Goal: Ask a question: Seek information or help from site administrators or community

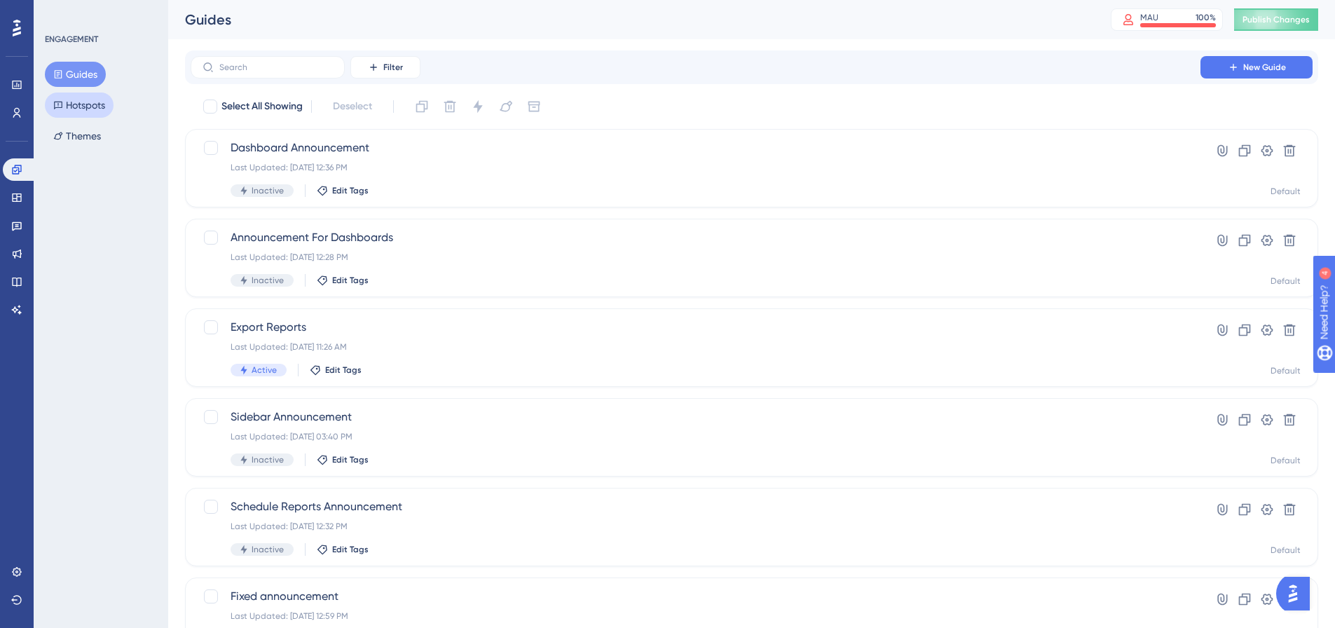
click at [88, 104] on button "Hotspots" at bounding box center [79, 105] width 69 height 25
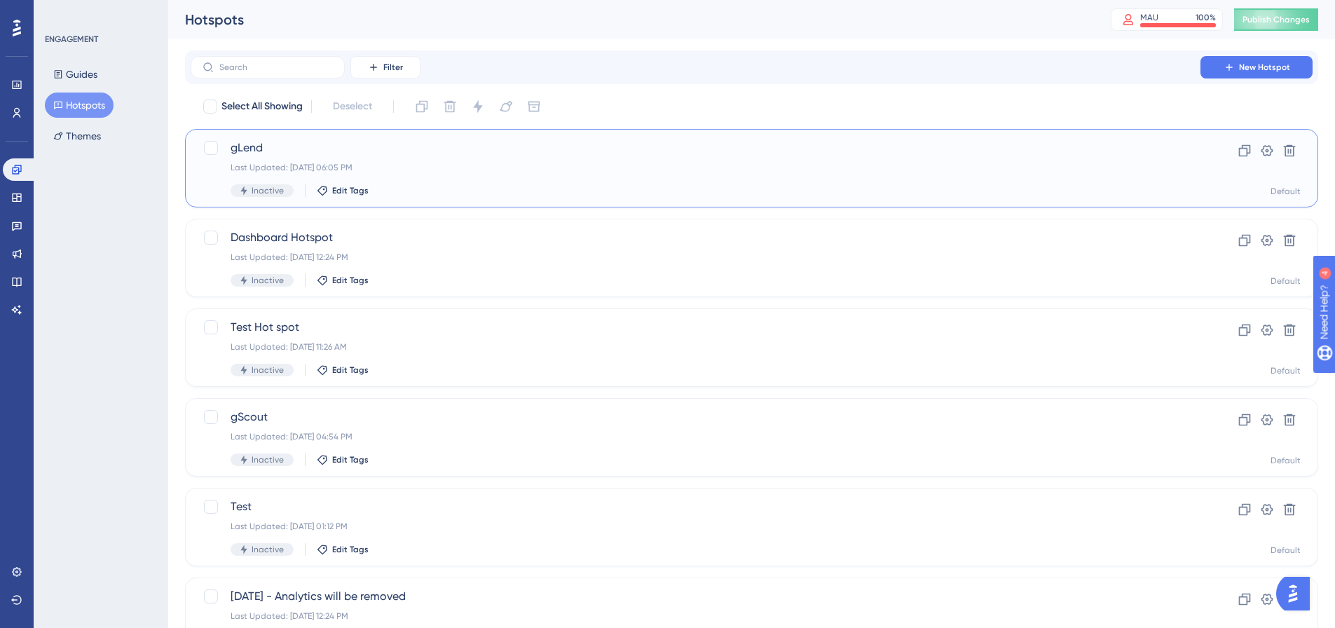
click at [451, 172] on div "Last Updated: Aug 28 2025, 06:05 PM" at bounding box center [696, 167] width 930 height 11
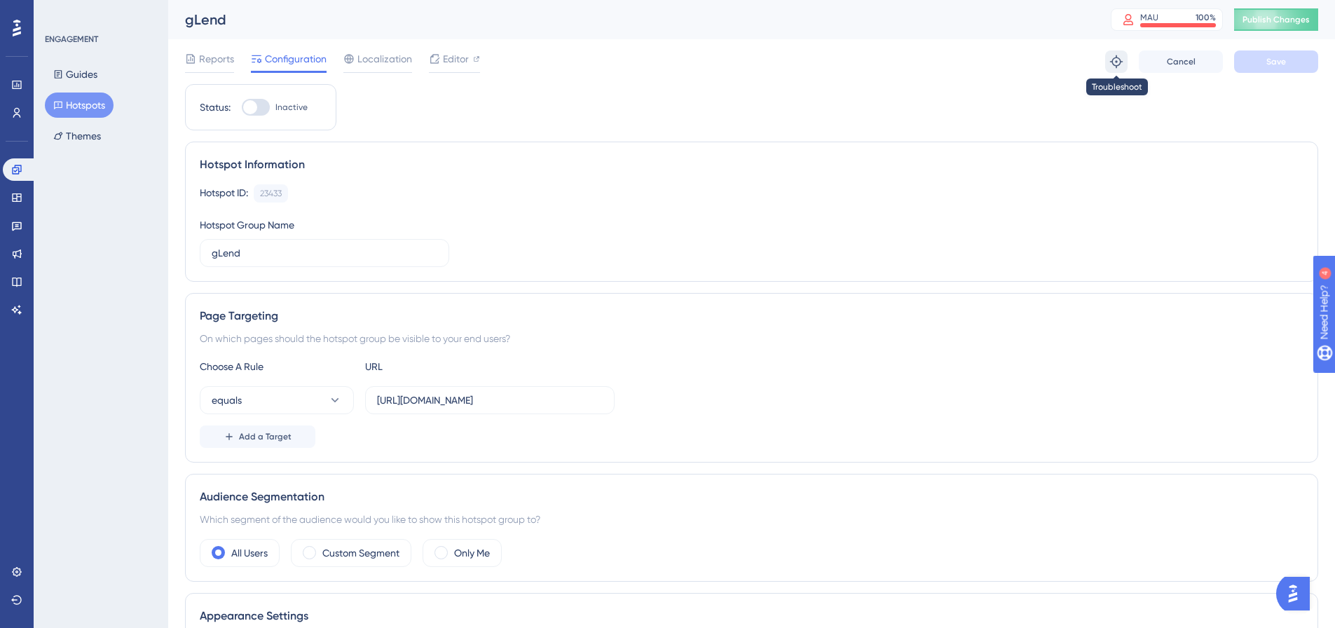
click at [1117, 60] on icon at bounding box center [1117, 62] width 14 height 14
click at [220, 59] on span "Reports" at bounding box center [216, 58] width 35 height 17
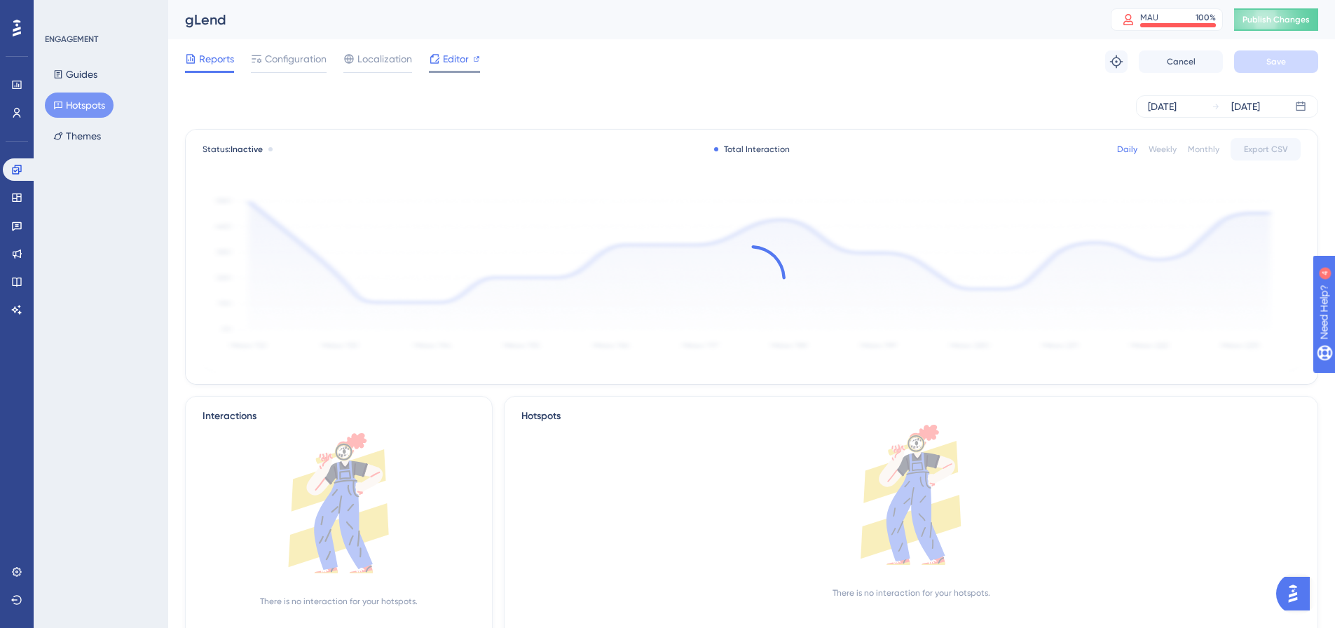
click at [442, 62] on div "Editor" at bounding box center [454, 58] width 51 height 17
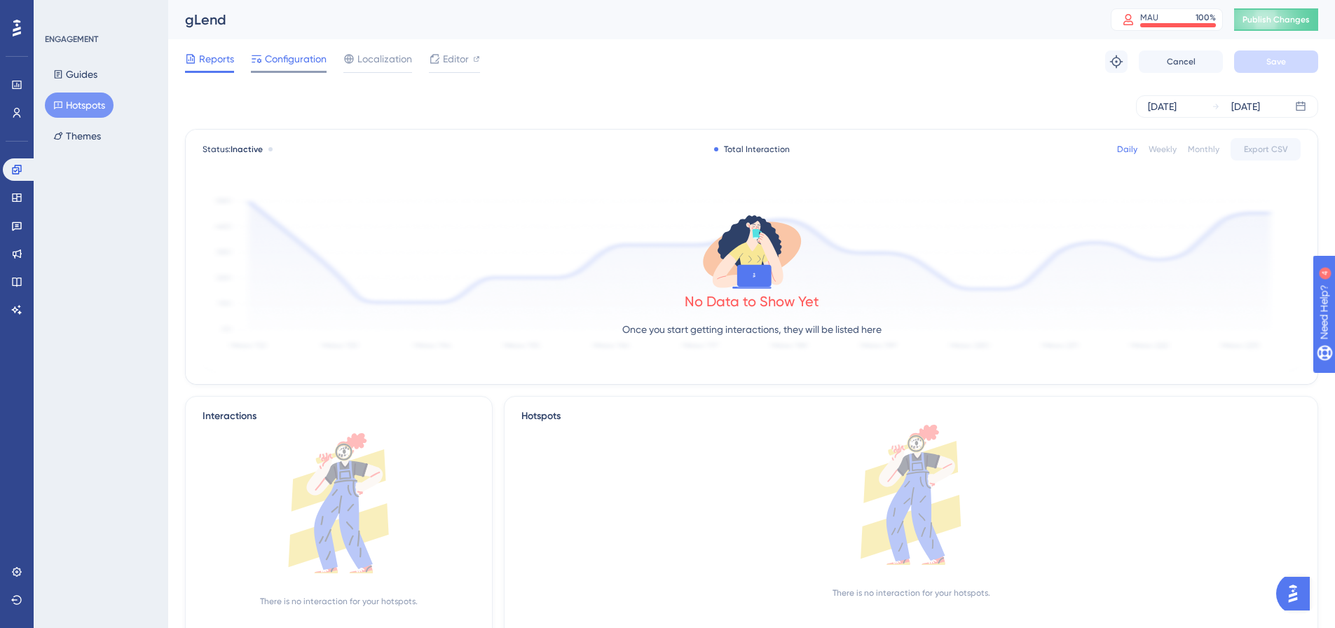
click at [281, 57] on span "Configuration" at bounding box center [296, 58] width 62 height 17
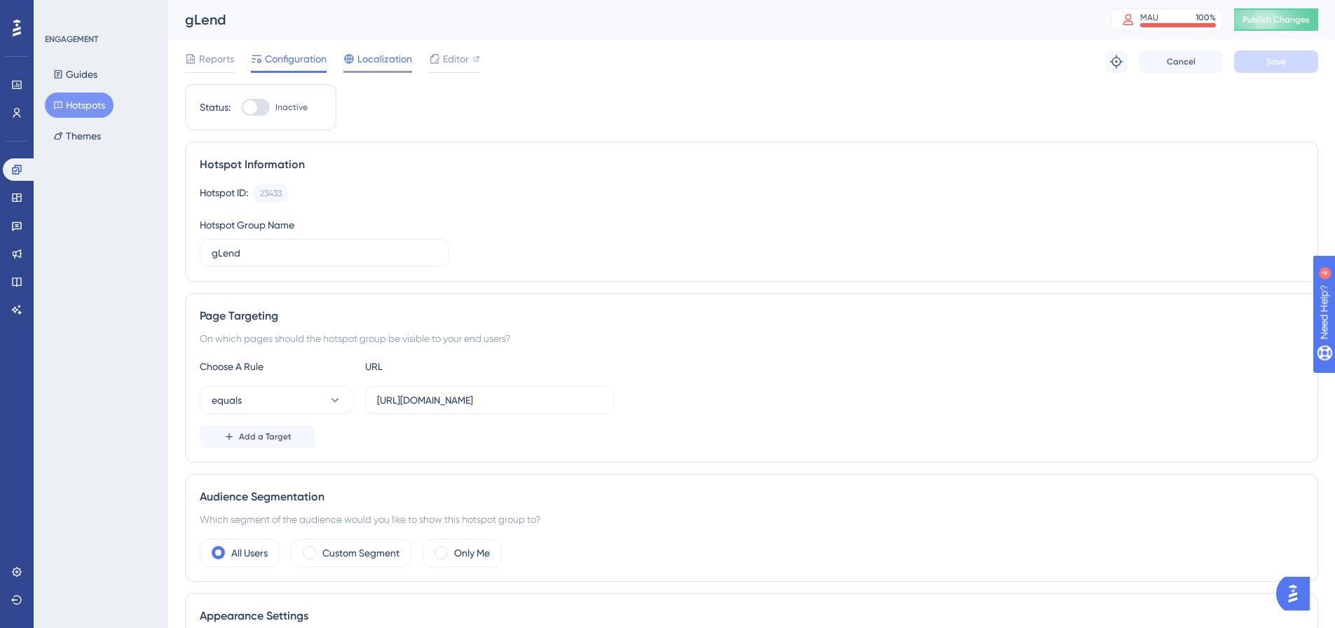
click at [368, 57] on span "Localization" at bounding box center [385, 58] width 55 height 17
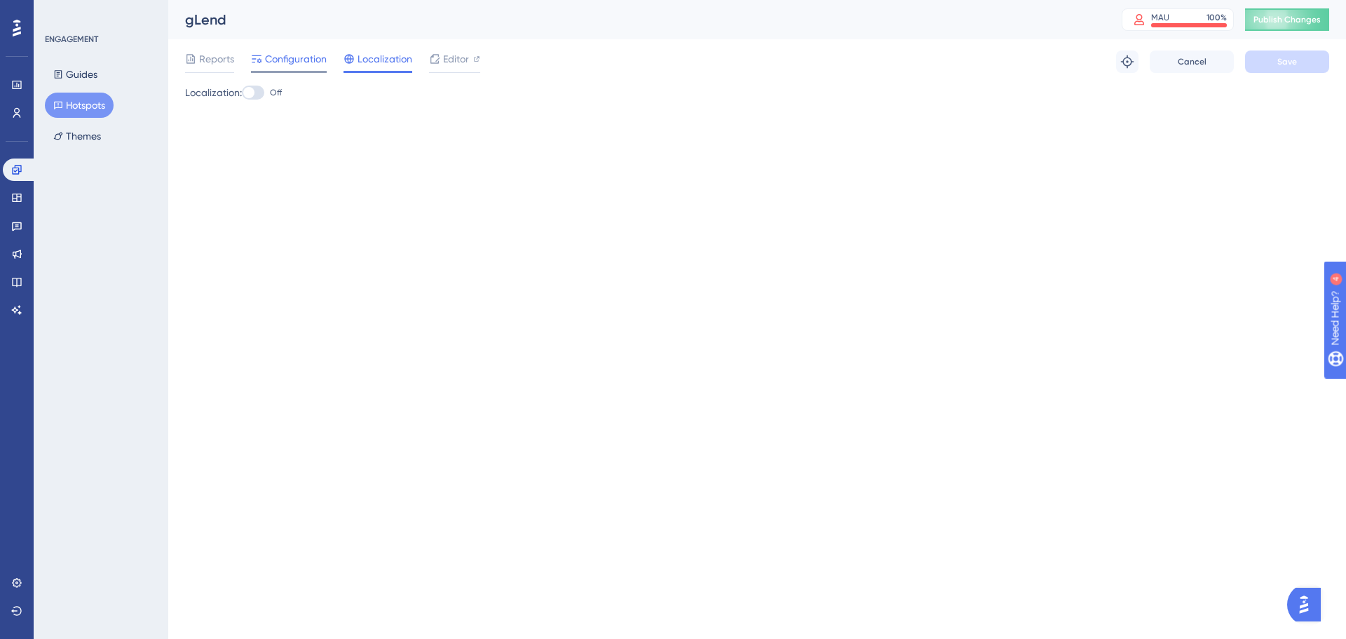
click at [316, 59] on span "Configuration" at bounding box center [296, 58] width 62 height 17
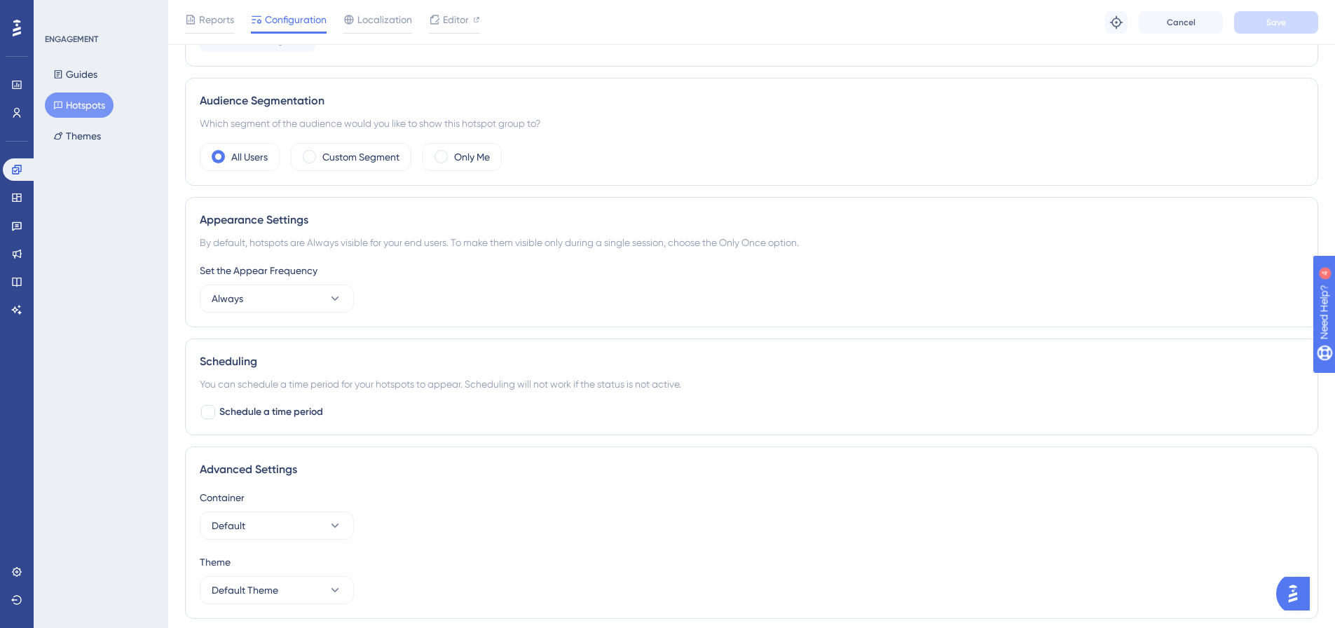
scroll to position [421, 0]
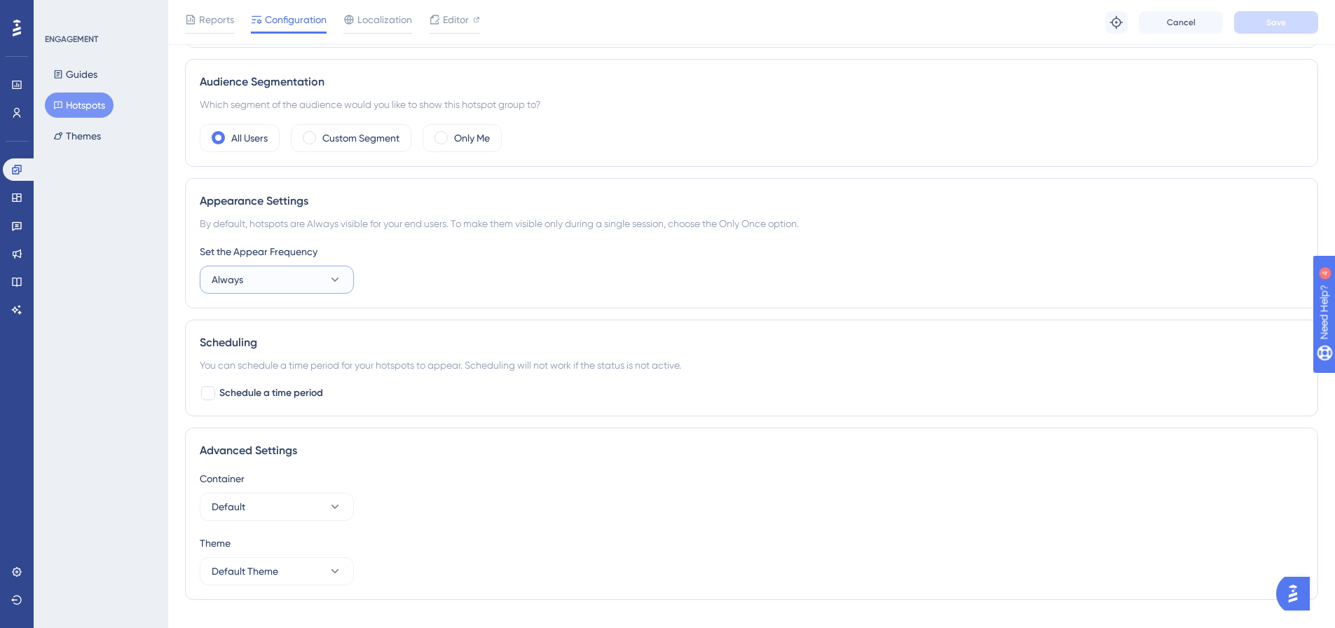
click at [341, 280] on icon at bounding box center [335, 280] width 14 height 14
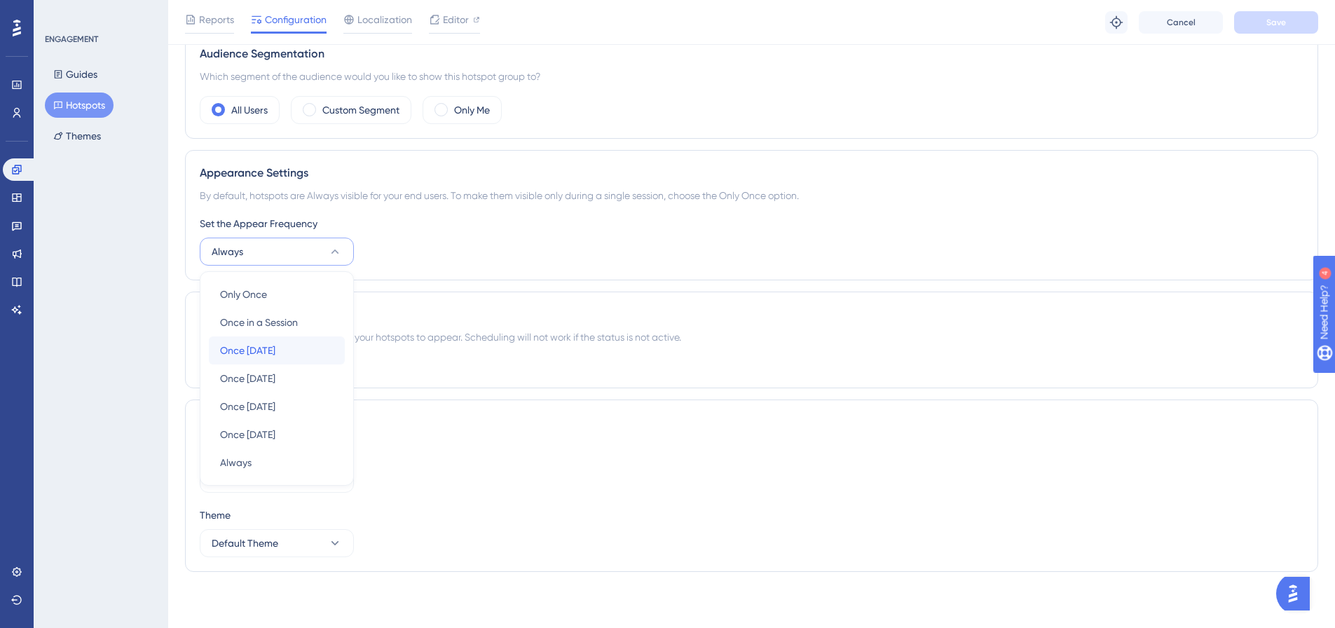
click at [312, 348] on div "Once in 1 day Once in 1 day" at bounding box center [277, 350] width 114 height 28
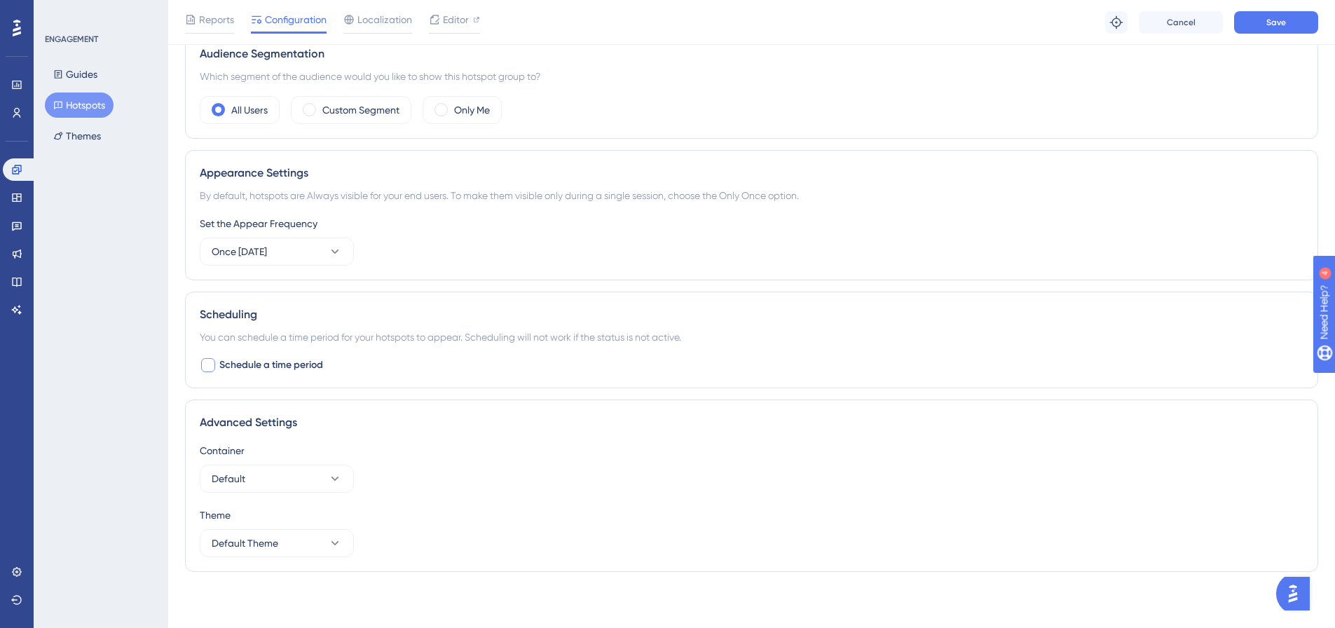
click at [211, 362] on div at bounding box center [208, 365] width 14 height 14
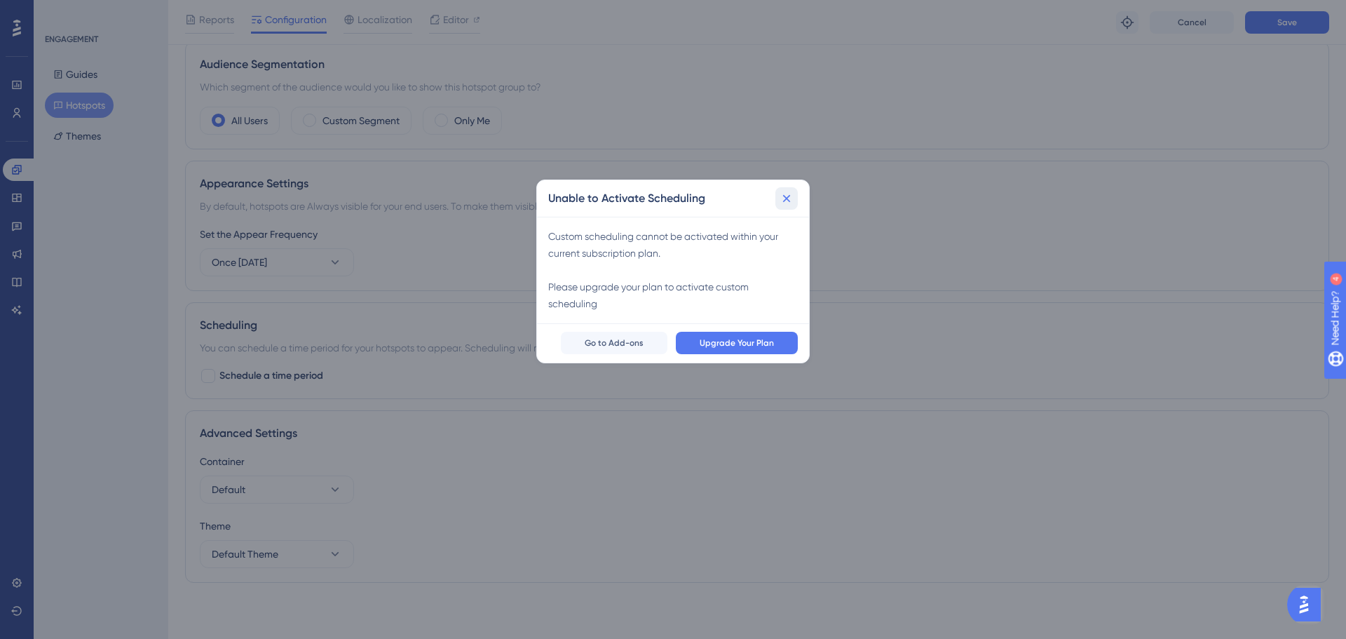
click at [788, 193] on icon at bounding box center [787, 198] width 14 height 14
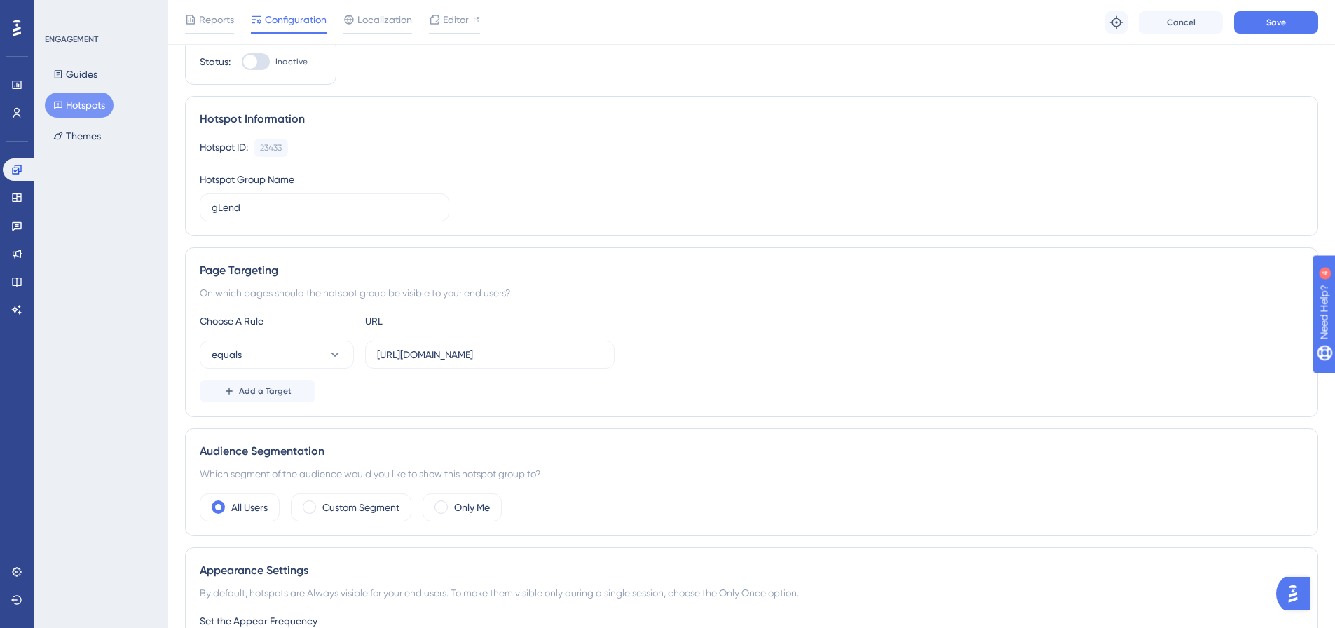
scroll to position [0, 0]
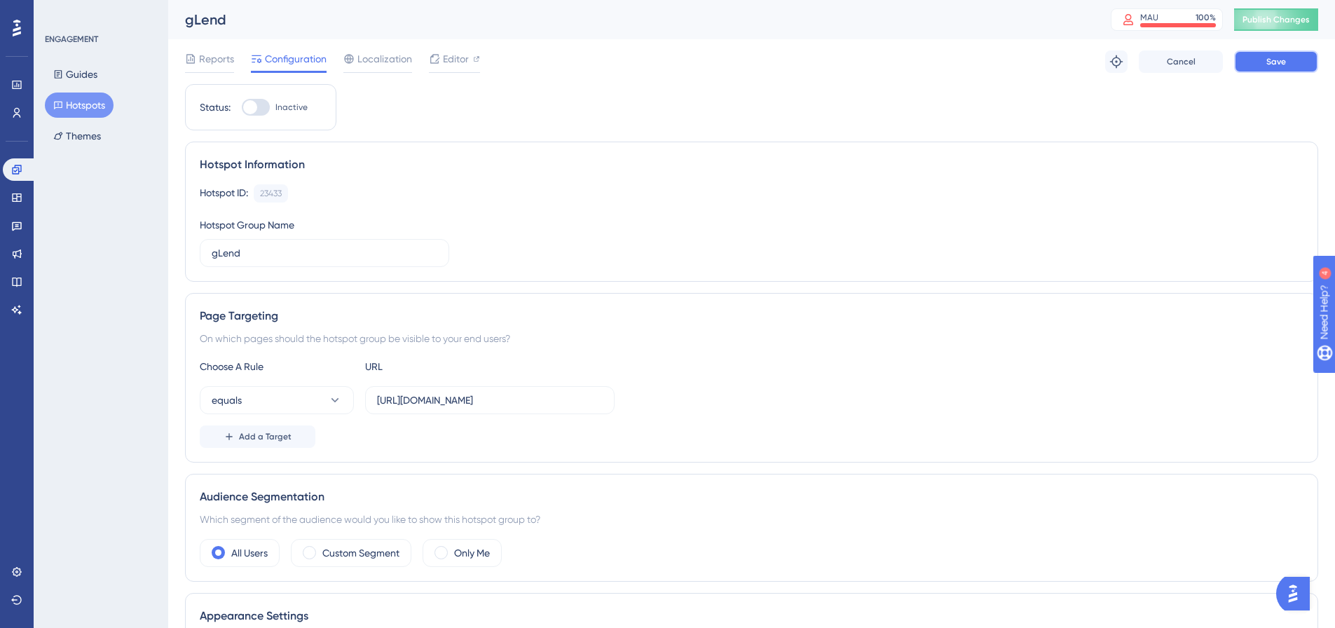
click at [1290, 61] on button "Save" at bounding box center [1276, 61] width 84 height 22
click at [435, 27] on icon at bounding box center [434, 26] width 8 height 8
click at [260, 111] on div at bounding box center [256, 107] width 28 height 17
click at [242, 108] on input "Inactive" at bounding box center [241, 107] width 1 height 1
checkbox input "true"
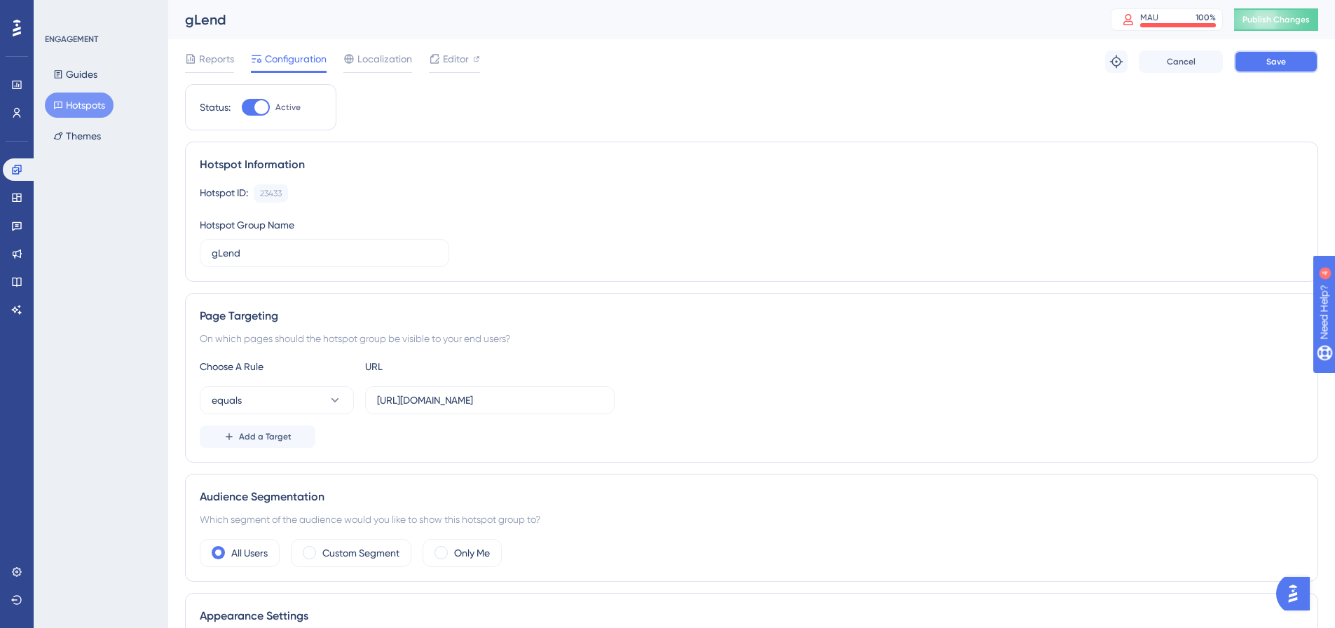
click at [1267, 66] on span "Save" at bounding box center [1277, 61] width 20 height 11
click at [90, 102] on button "Hotspots" at bounding box center [79, 105] width 69 height 25
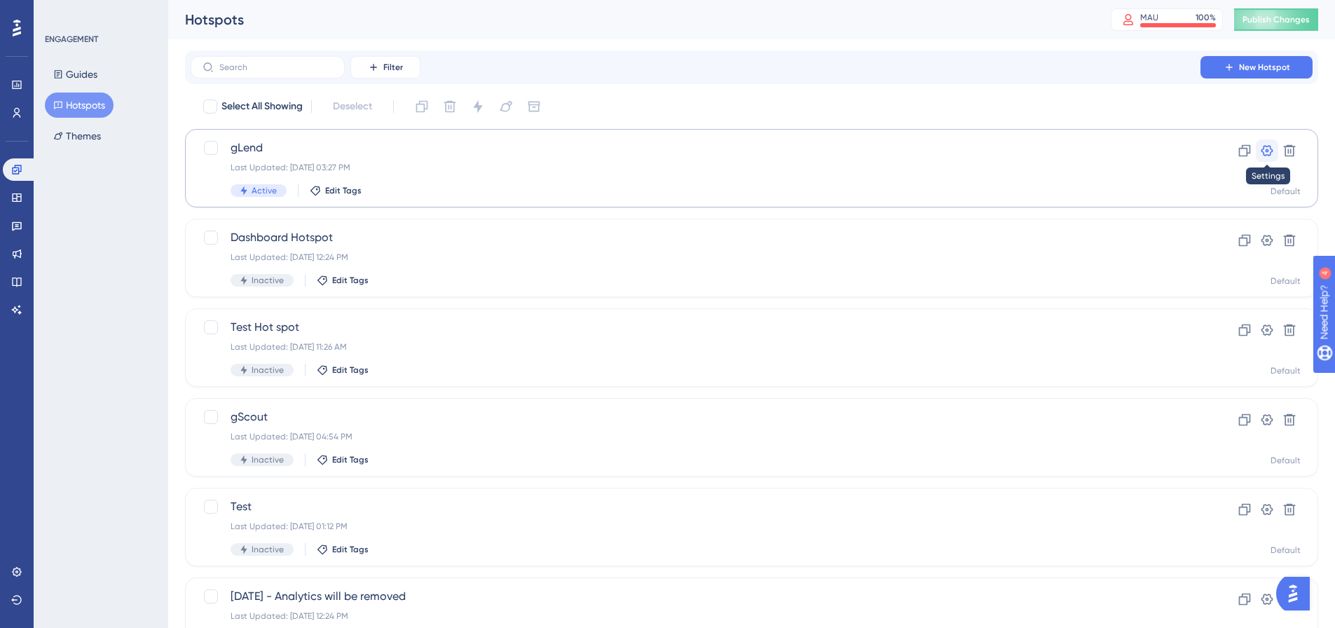
click at [1267, 150] on icon at bounding box center [1268, 150] width 12 height 11
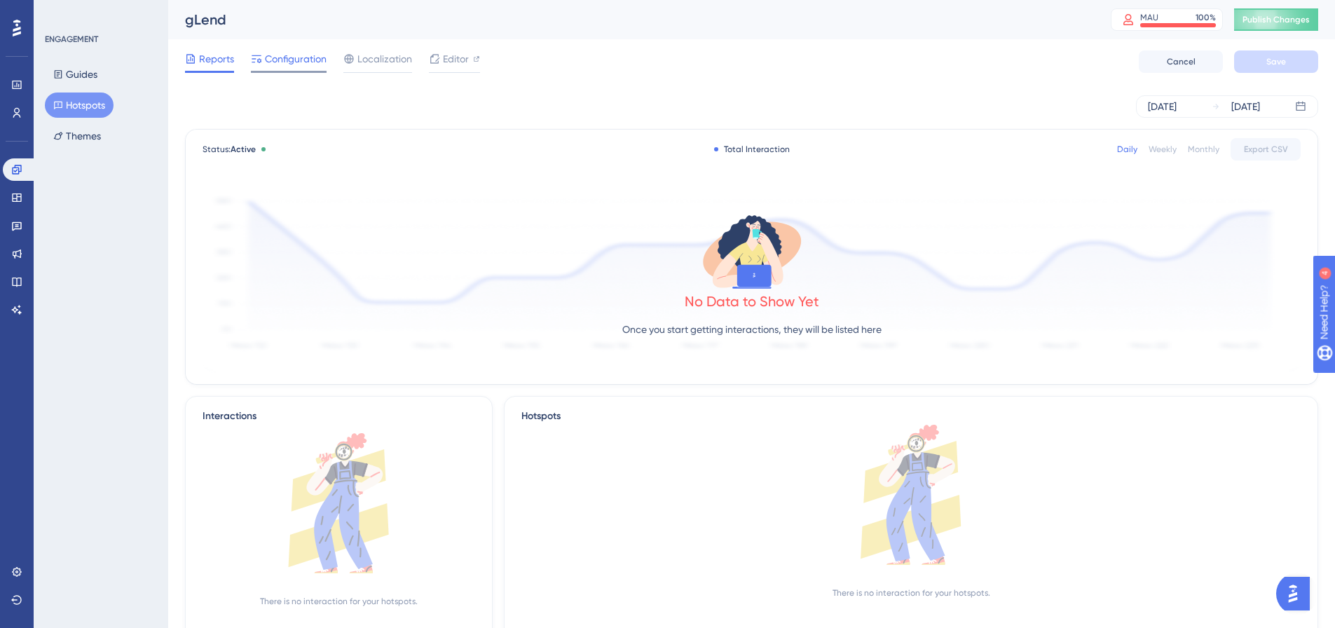
click at [289, 52] on span "Configuration" at bounding box center [296, 58] width 62 height 17
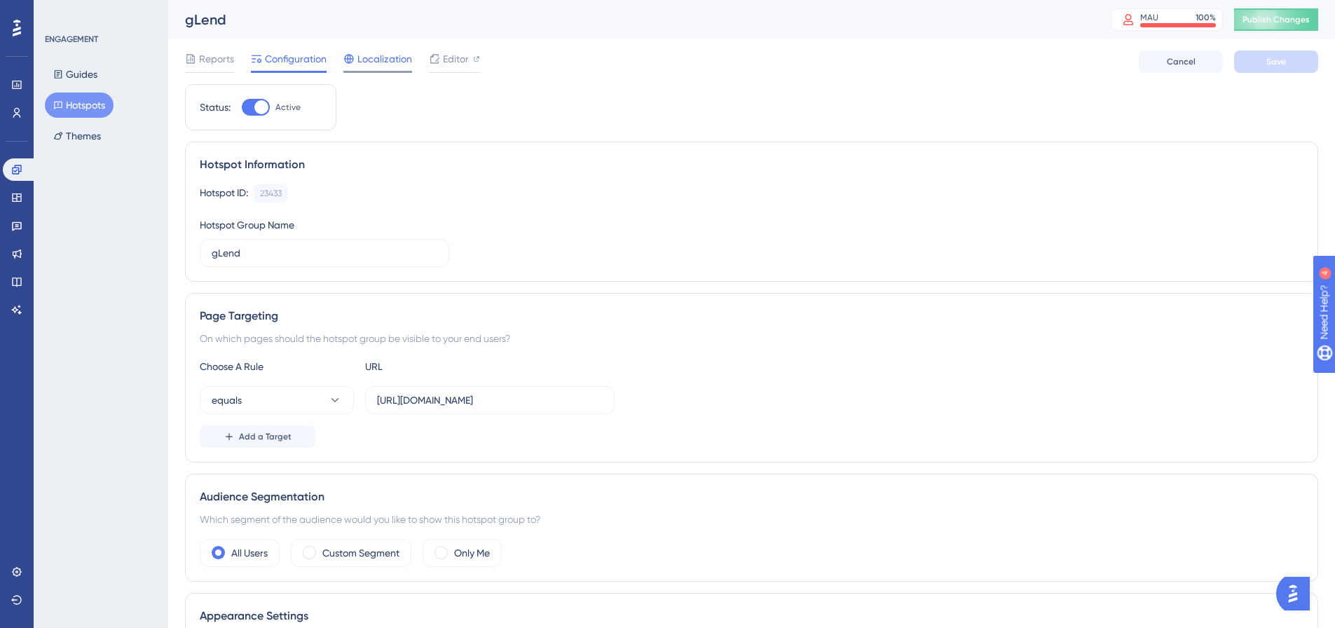
click at [375, 61] on span "Localization" at bounding box center [385, 58] width 55 height 17
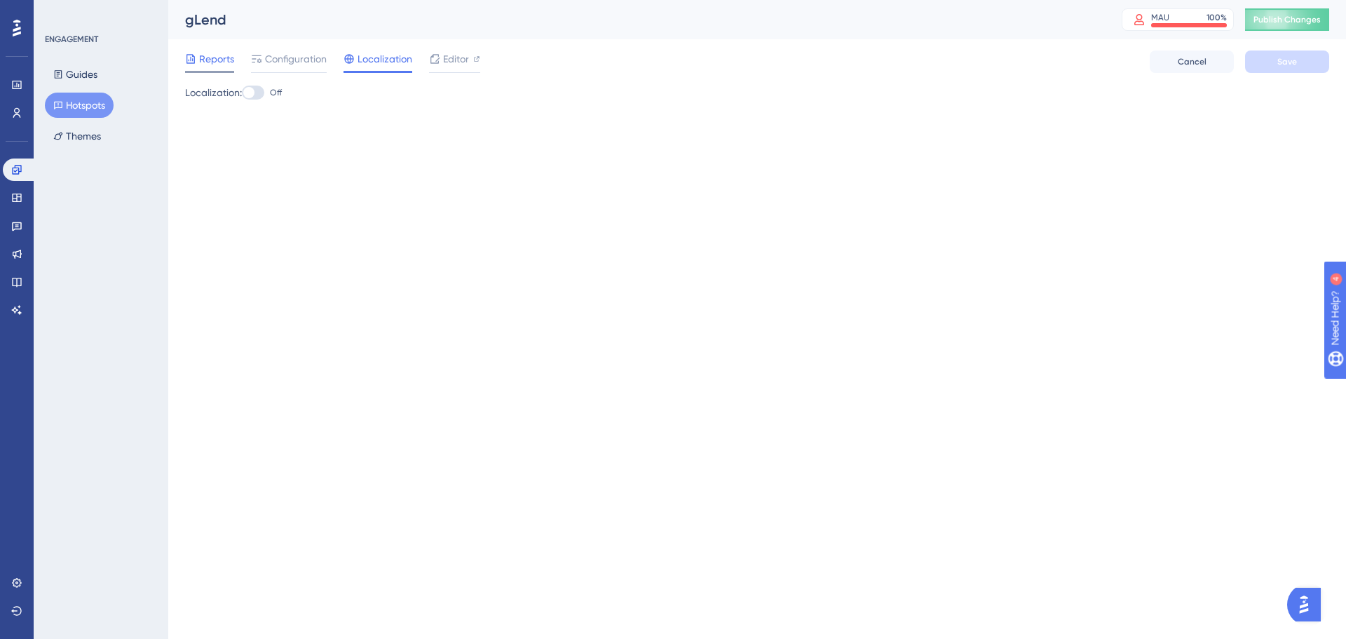
click at [231, 62] on span "Reports" at bounding box center [216, 58] width 35 height 17
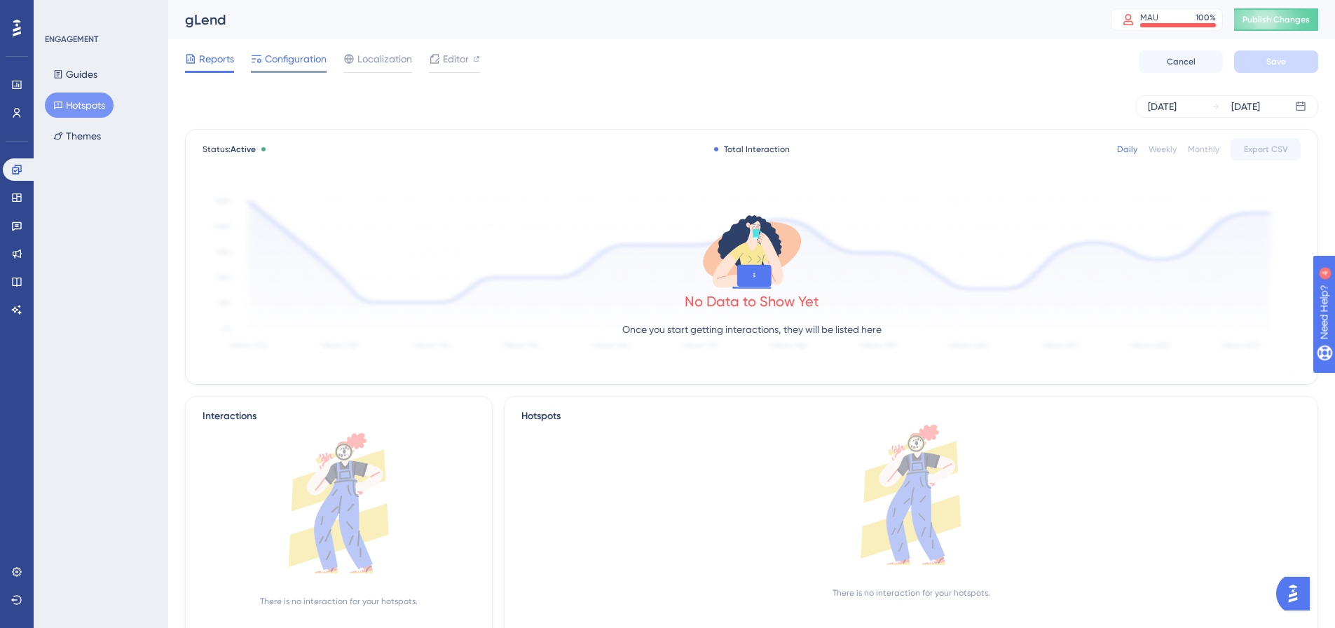
click at [281, 62] on span "Configuration" at bounding box center [296, 58] width 62 height 17
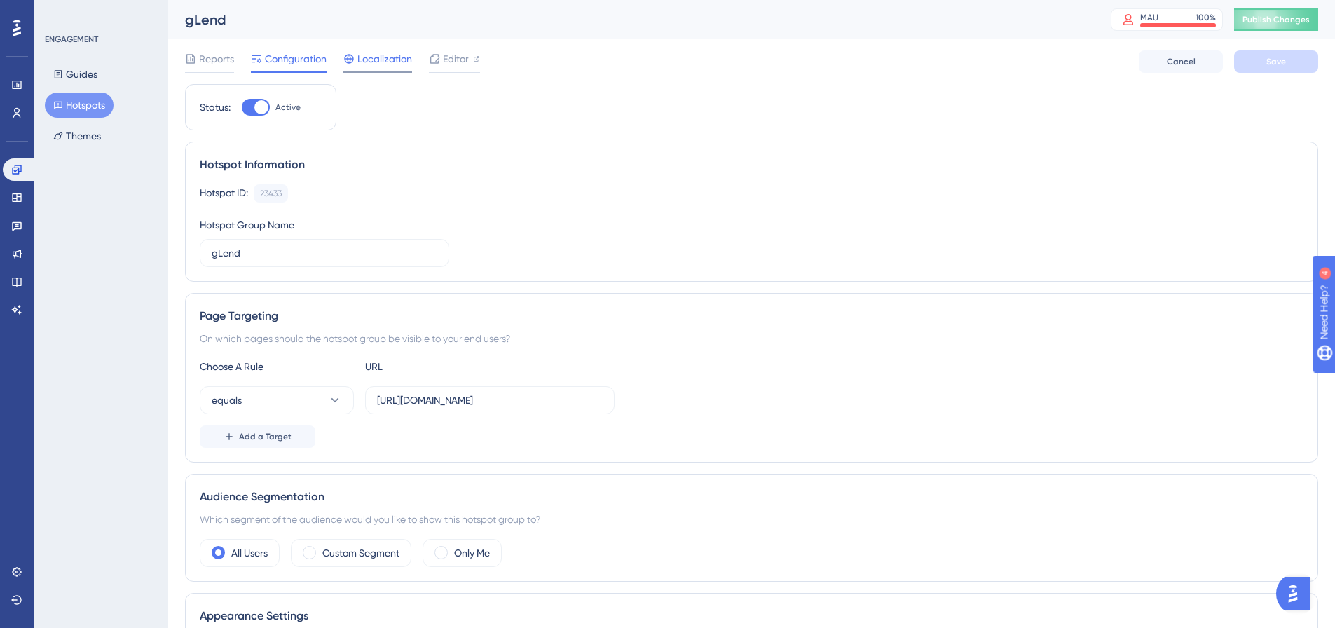
click at [355, 63] on icon at bounding box center [348, 58] width 11 height 11
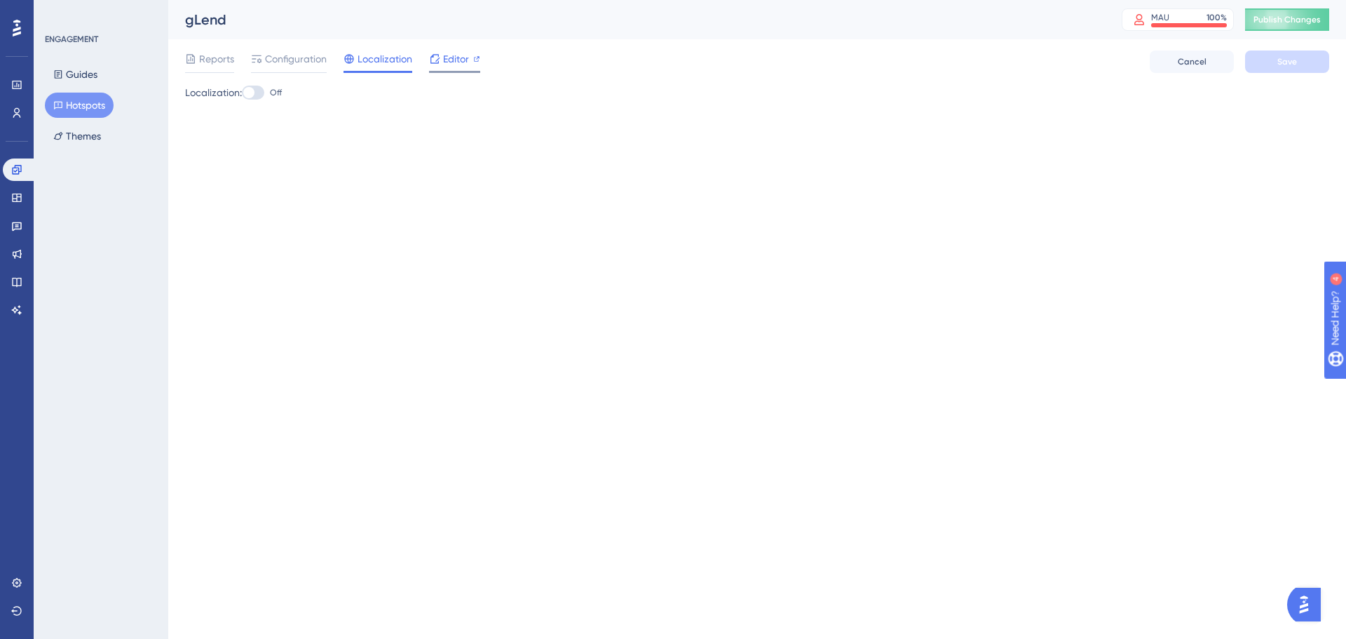
click at [445, 70] on div "Editor" at bounding box center [454, 61] width 51 height 22
click at [229, 60] on span "Reports" at bounding box center [216, 58] width 35 height 17
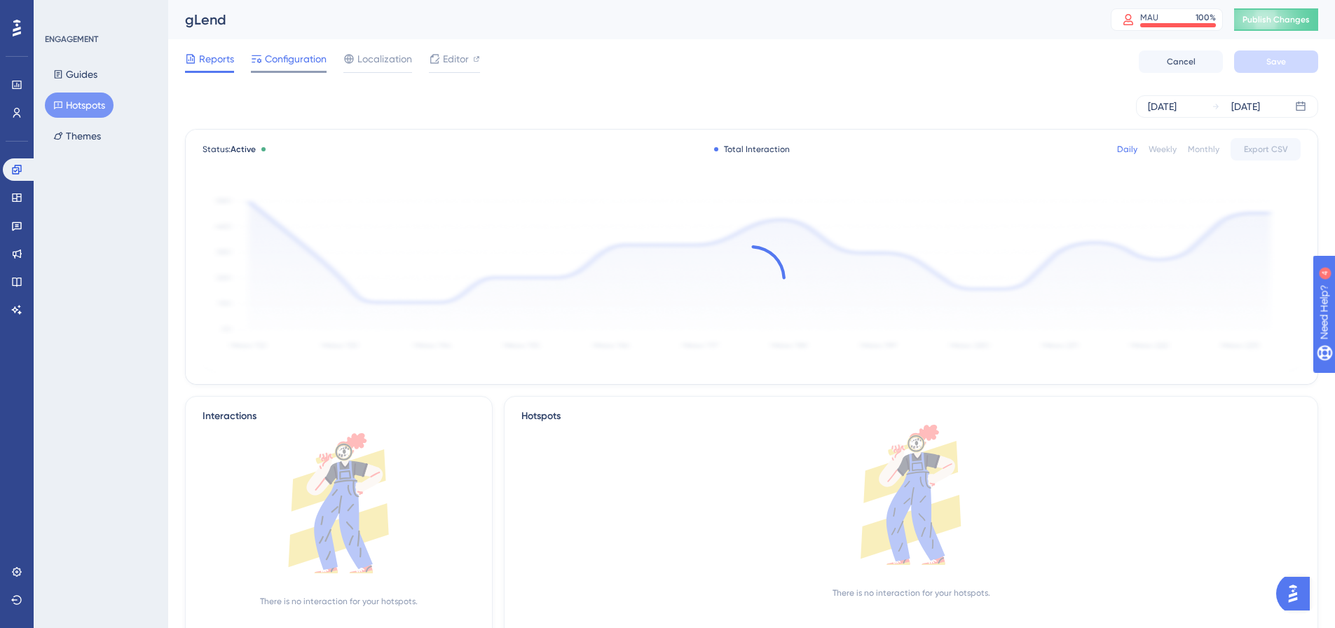
click at [278, 62] on span "Configuration" at bounding box center [296, 58] width 62 height 17
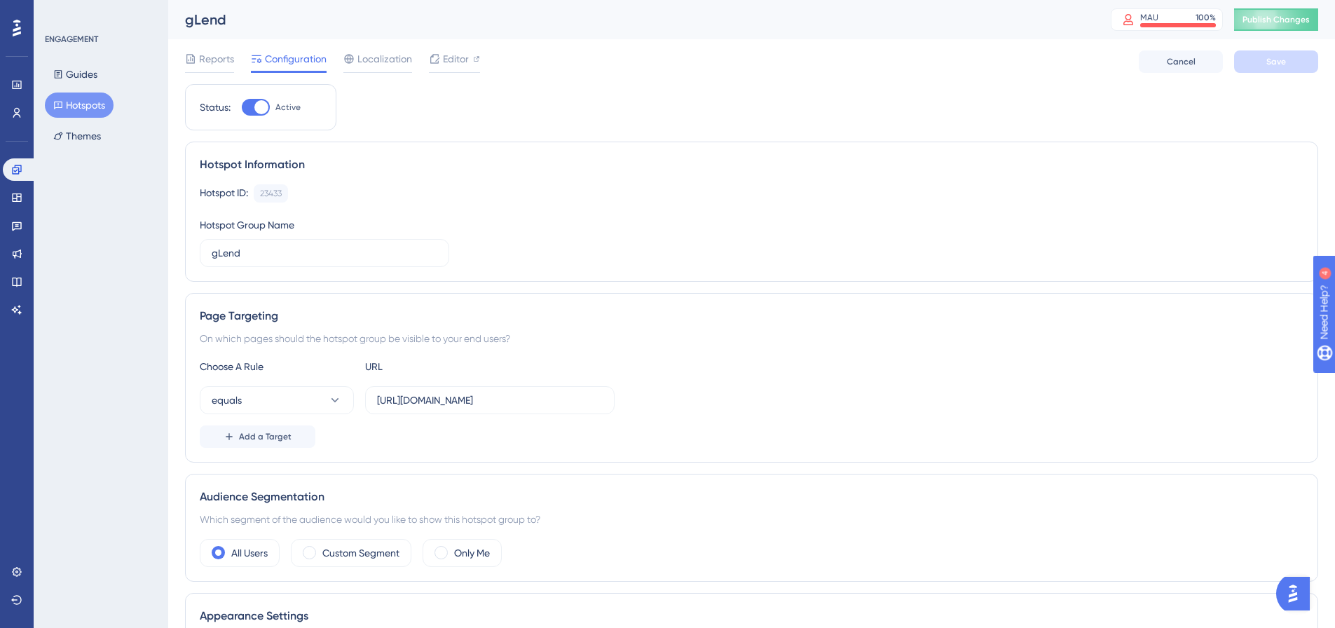
click at [1301, 595] on img "Open AI Assistant Launcher" at bounding box center [1293, 593] width 25 height 25
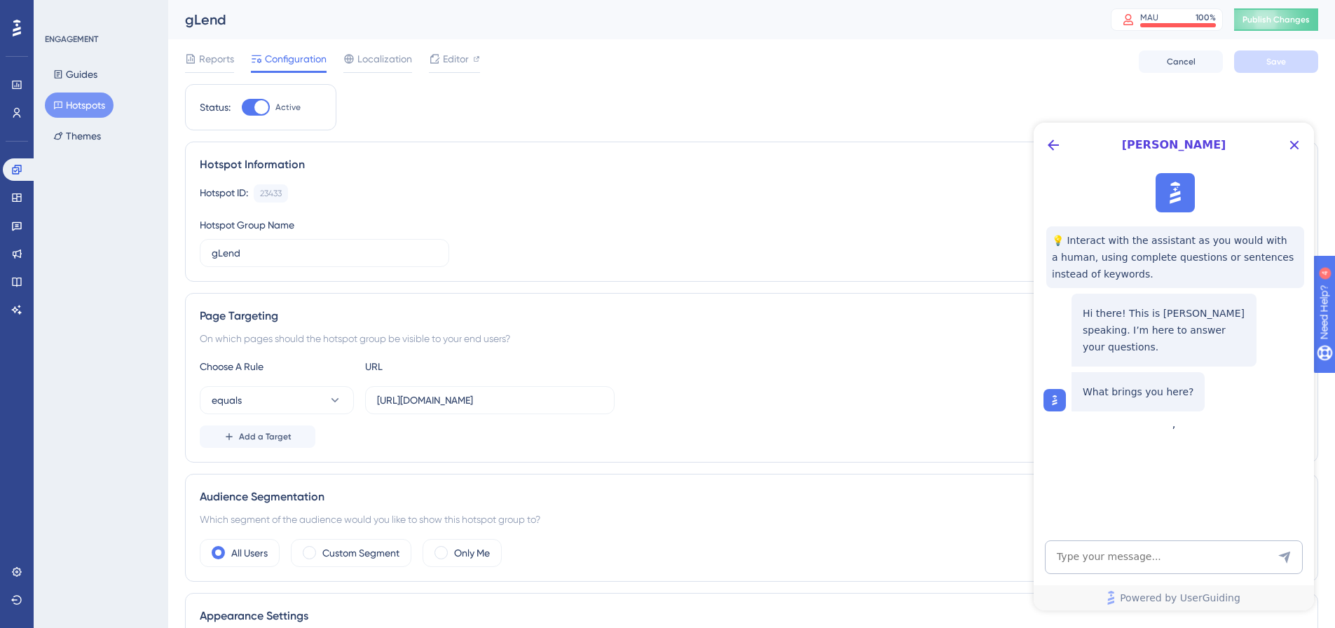
click at [771, 243] on div "Hotspot ID: 23433 Copy Hotspot Group Name gLend" at bounding box center [752, 225] width 1104 height 83
click at [11, 172] on icon at bounding box center [16, 169] width 11 height 11
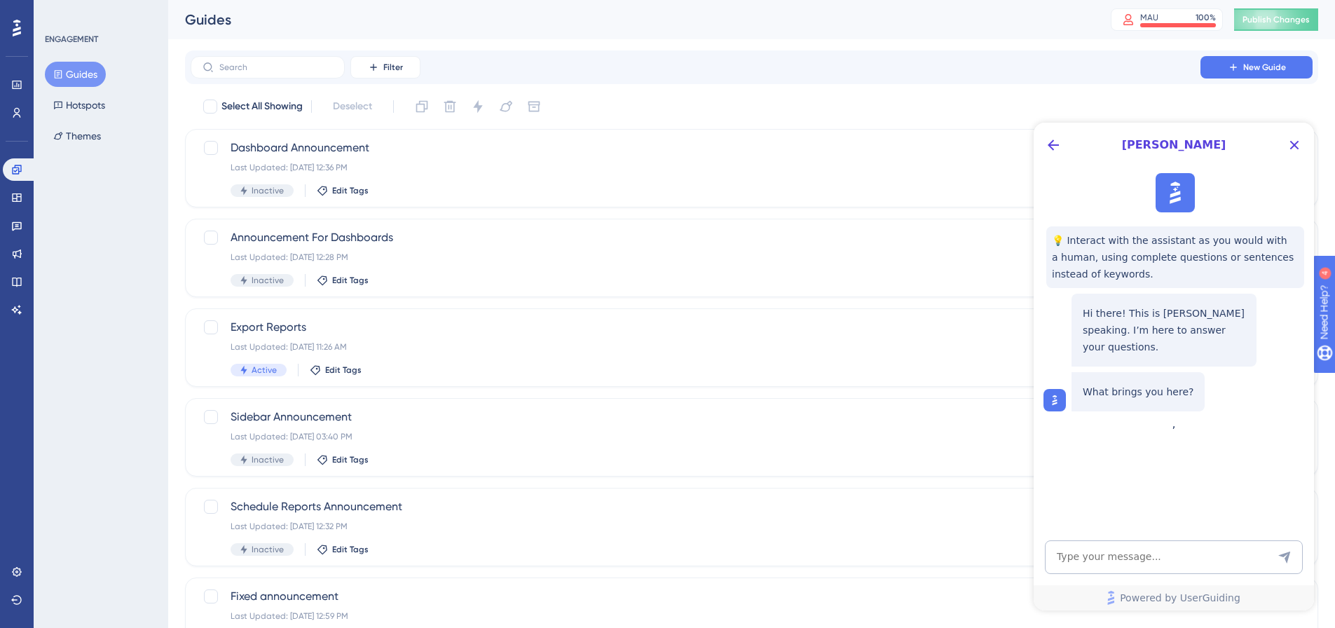
click at [13, 24] on icon at bounding box center [17, 28] width 8 height 18
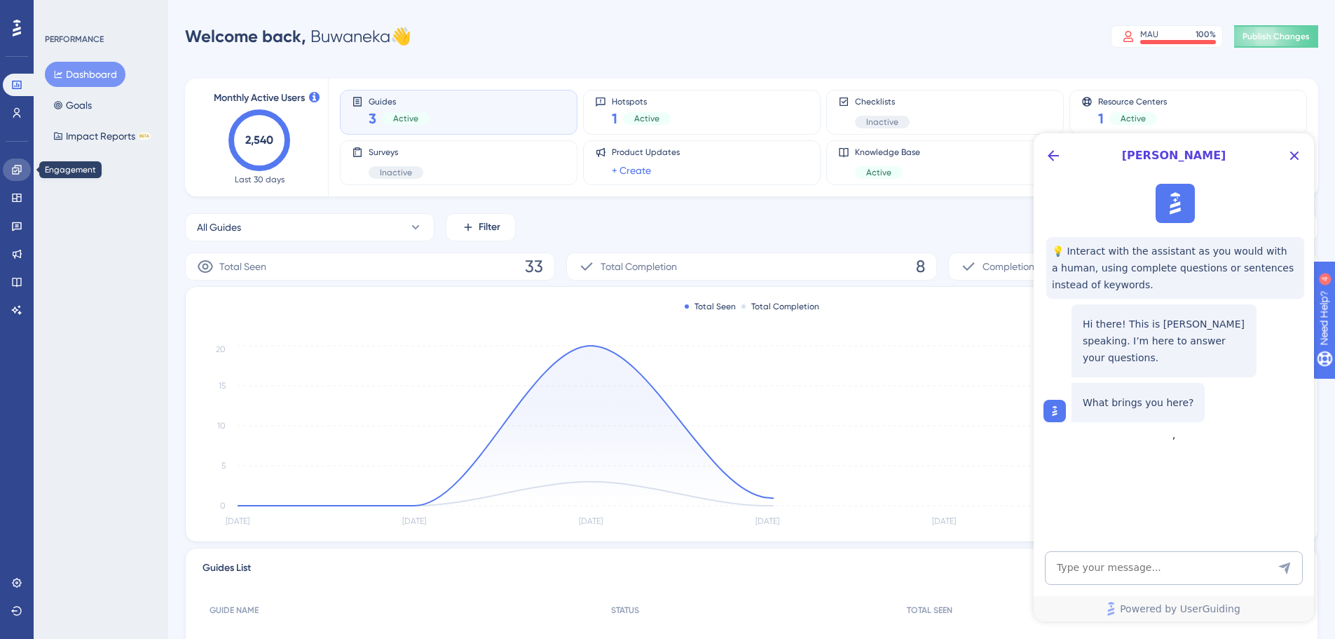
click at [21, 175] on icon at bounding box center [16, 169] width 11 height 11
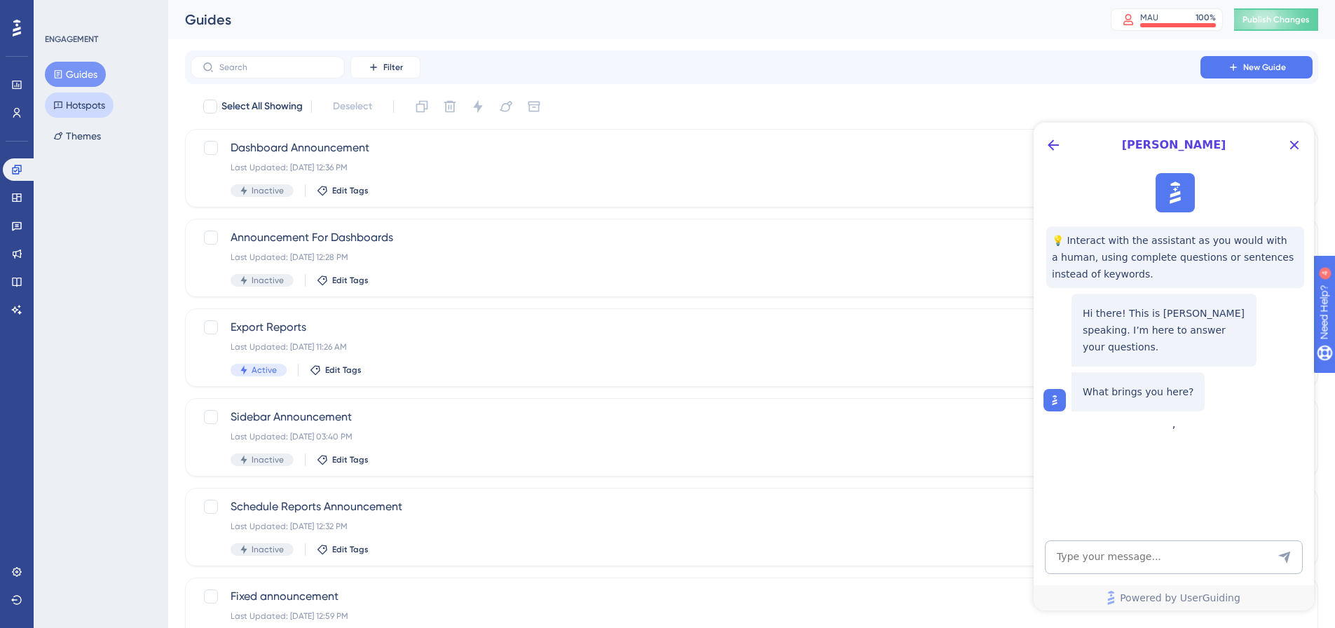
click at [76, 103] on button "Hotspots" at bounding box center [79, 105] width 69 height 25
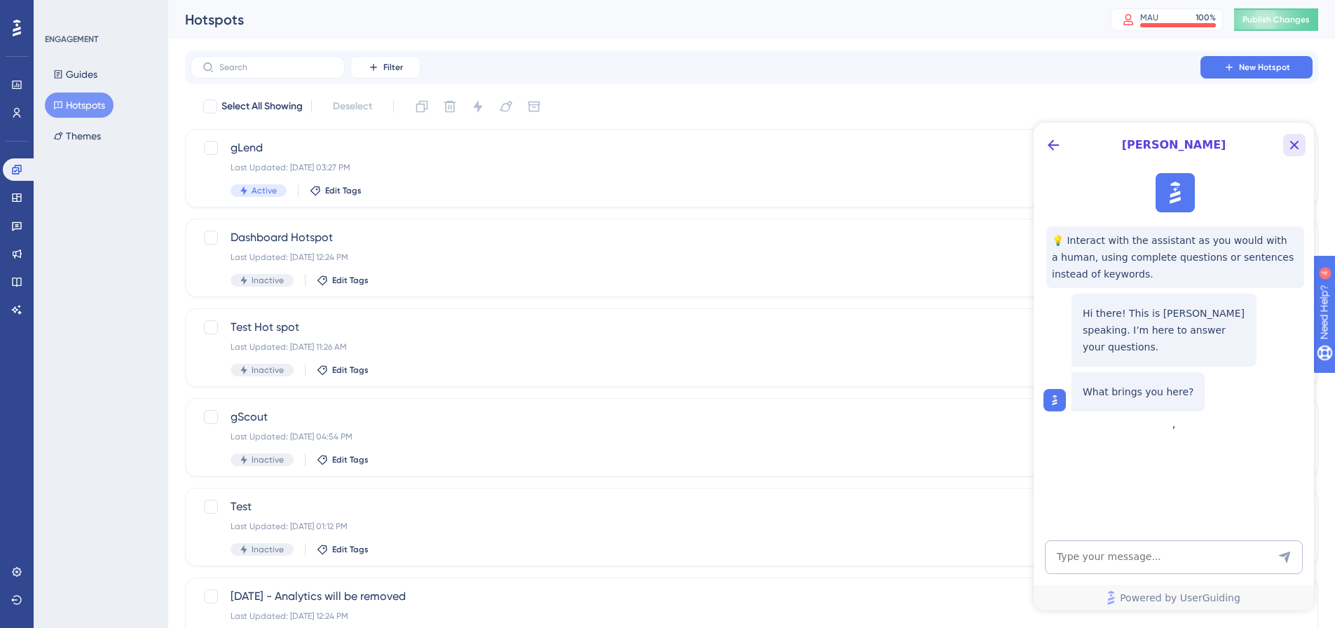
click at [1295, 142] on icon "Close Button" at bounding box center [1294, 145] width 17 height 17
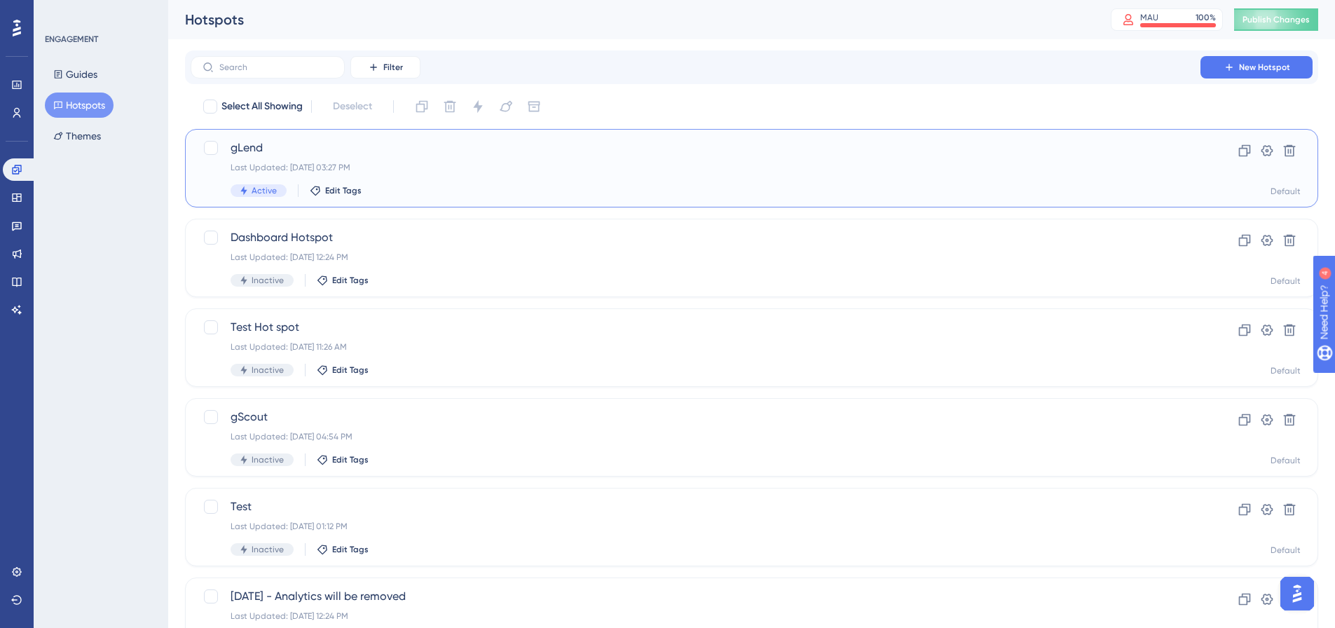
click at [315, 154] on span "gLend" at bounding box center [696, 148] width 930 height 17
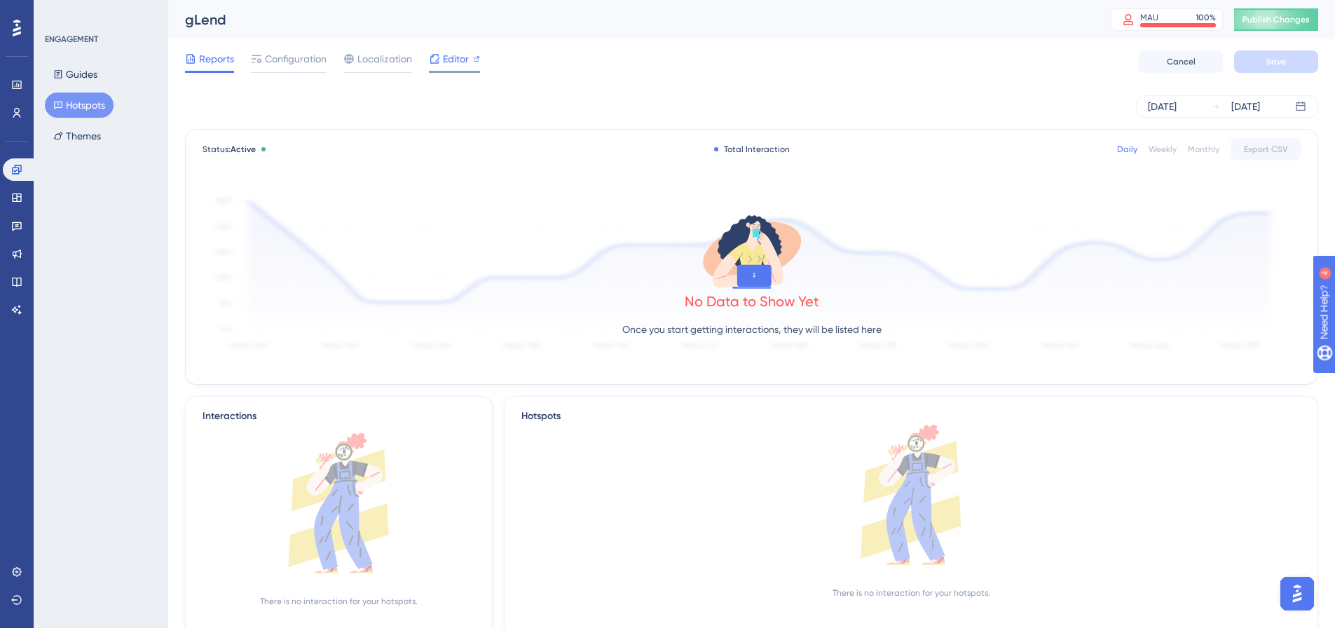
click at [444, 60] on span "Editor" at bounding box center [456, 58] width 26 height 17
click at [292, 65] on span "Configuration" at bounding box center [296, 58] width 62 height 17
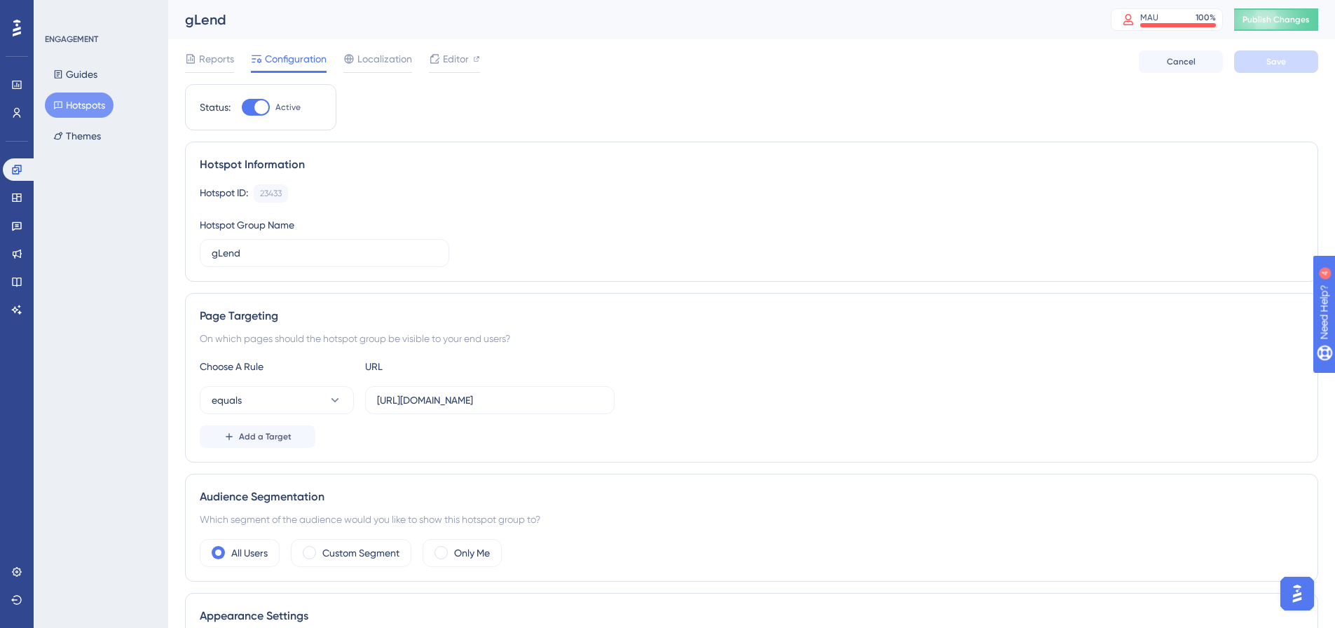
click at [79, 102] on button "Hotspots" at bounding box center [79, 105] width 69 height 25
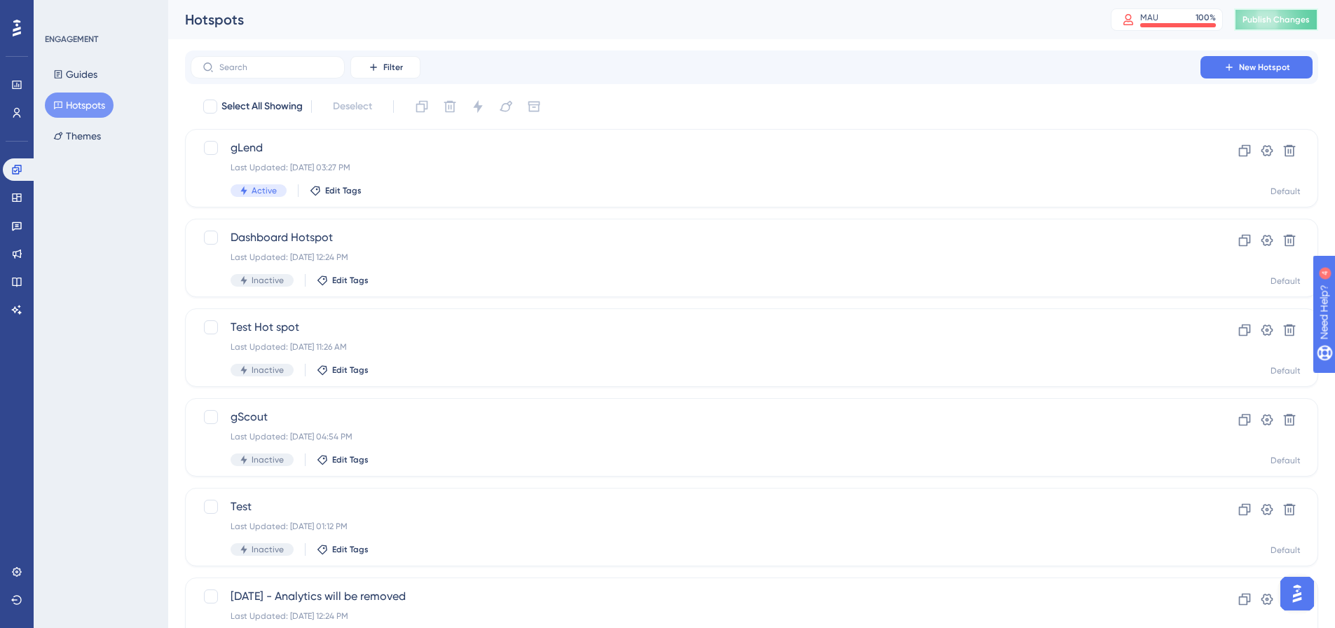
click at [1274, 21] on span "Publish Changes" at bounding box center [1276, 19] width 67 height 11
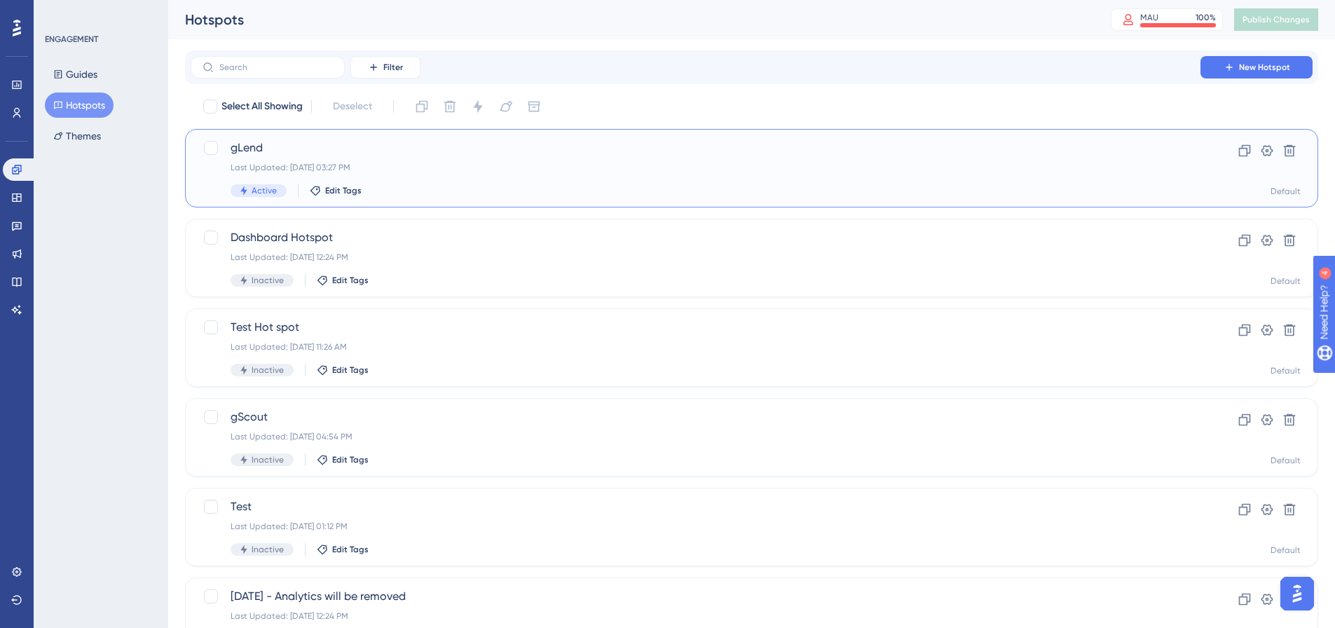
click at [959, 168] on div "Last Updated: Aug 29 2025, 03:27 PM" at bounding box center [696, 167] width 930 height 11
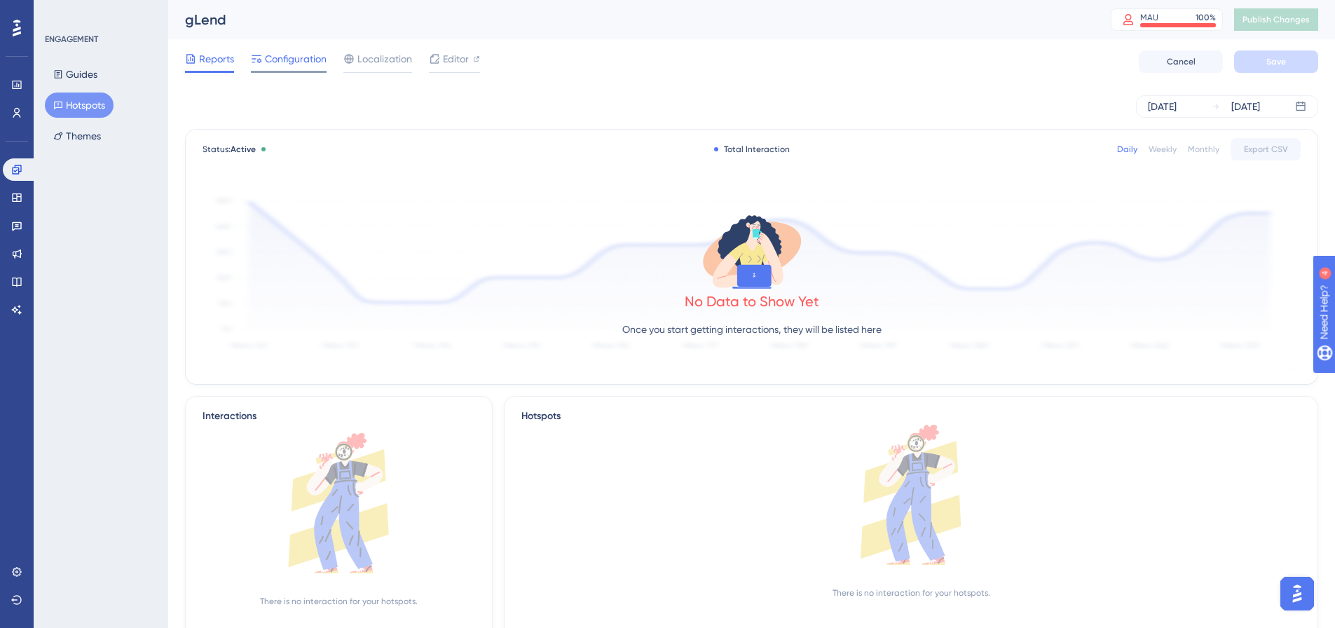
click at [304, 53] on span "Configuration" at bounding box center [296, 58] width 62 height 17
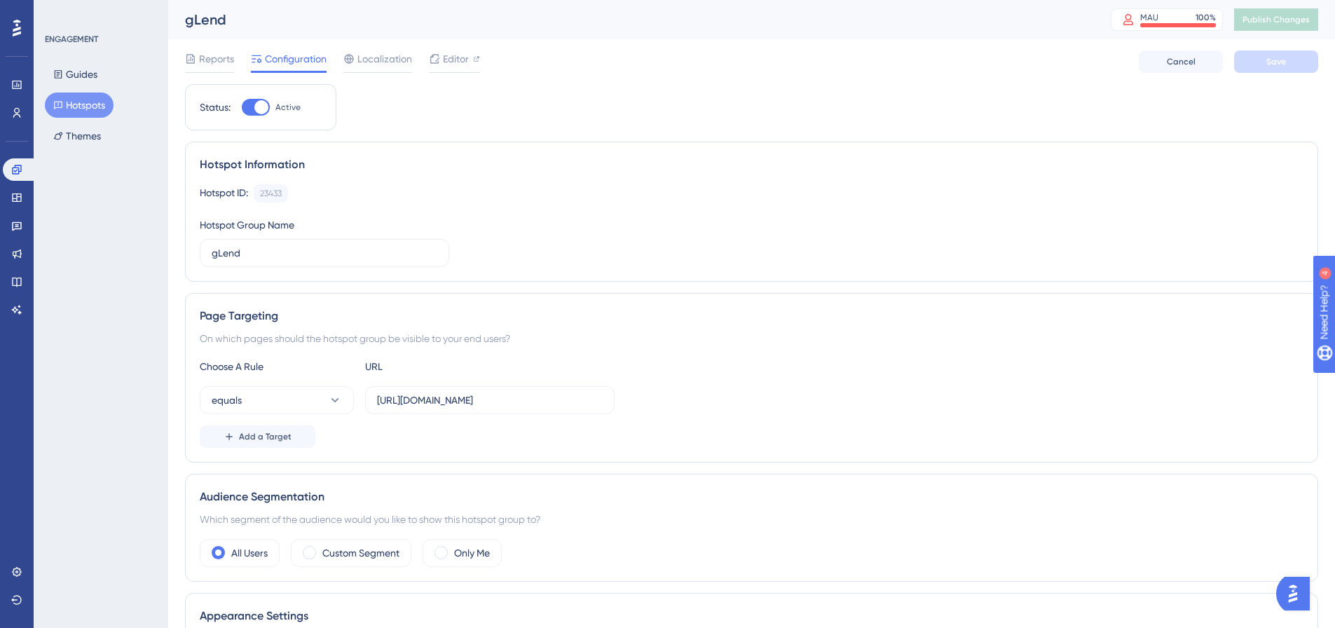
click at [86, 101] on button "Hotspots" at bounding box center [79, 105] width 69 height 25
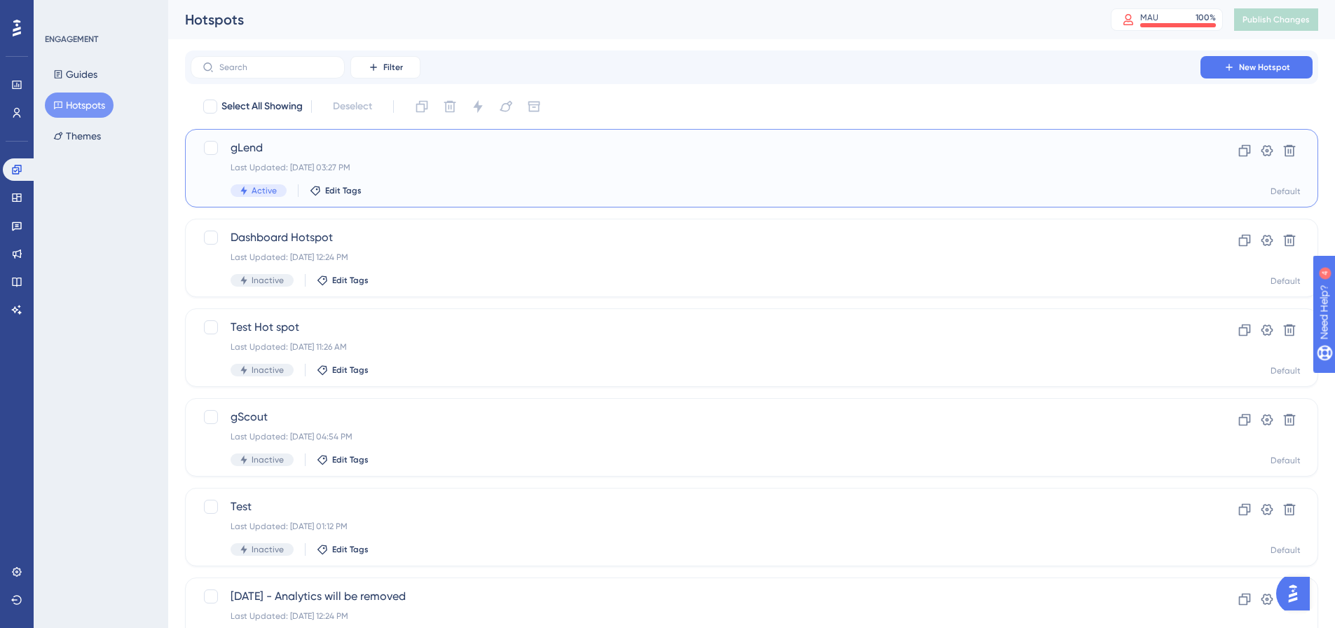
click at [444, 170] on div "Last Updated: Aug 29 2025, 03:27 PM" at bounding box center [696, 167] width 930 height 11
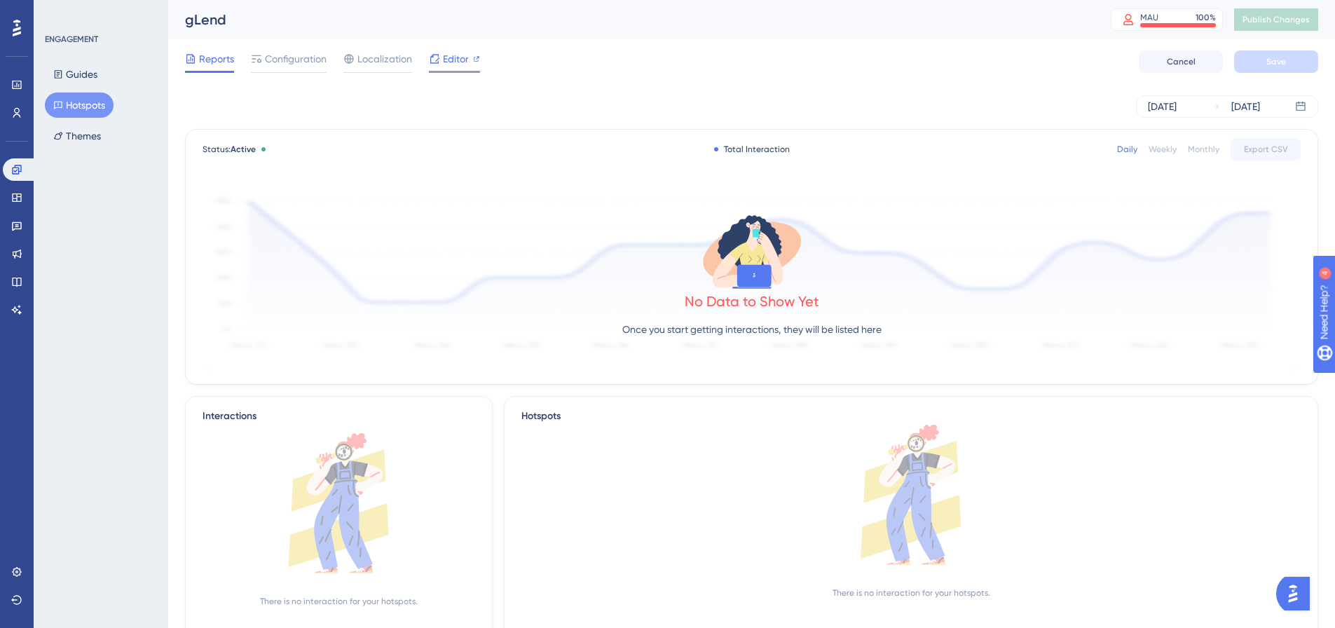
click at [454, 63] on span "Editor" at bounding box center [456, 58] width 26 height 17
click at [277, 68] on div "Configuration" at bounding box center [289, 61] width 76 height 22
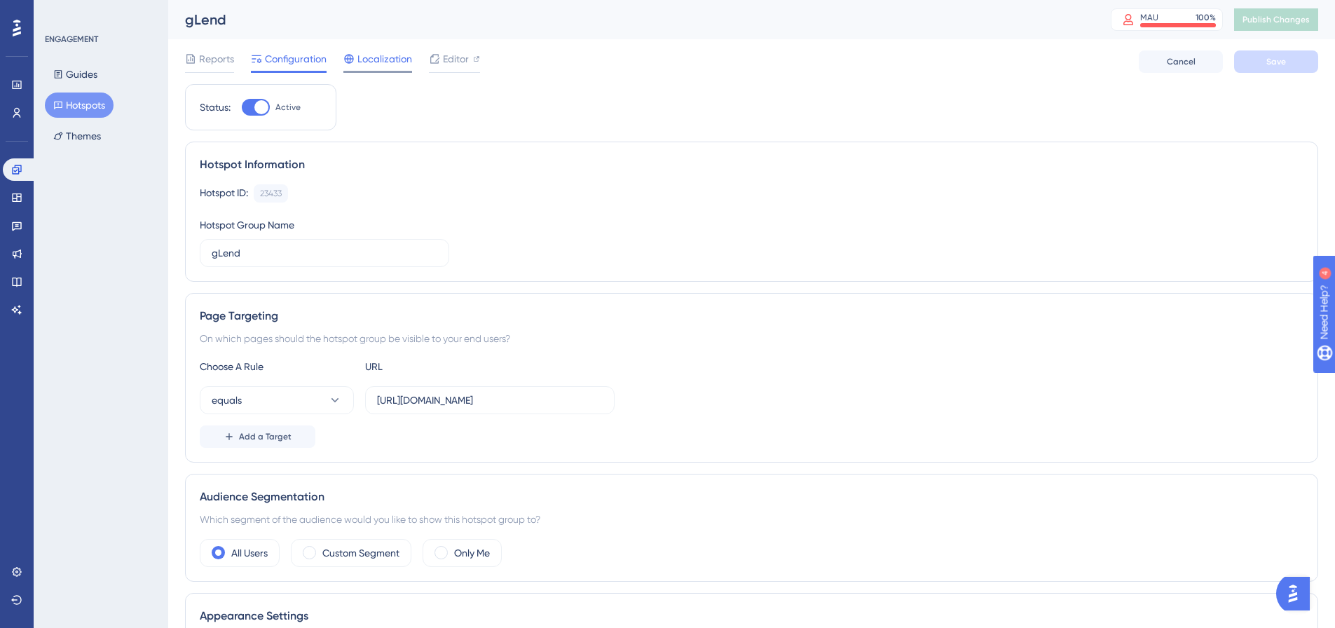
click at [384, 60] on span "Localization" at bounding box center [385, 58] width 55 height 17
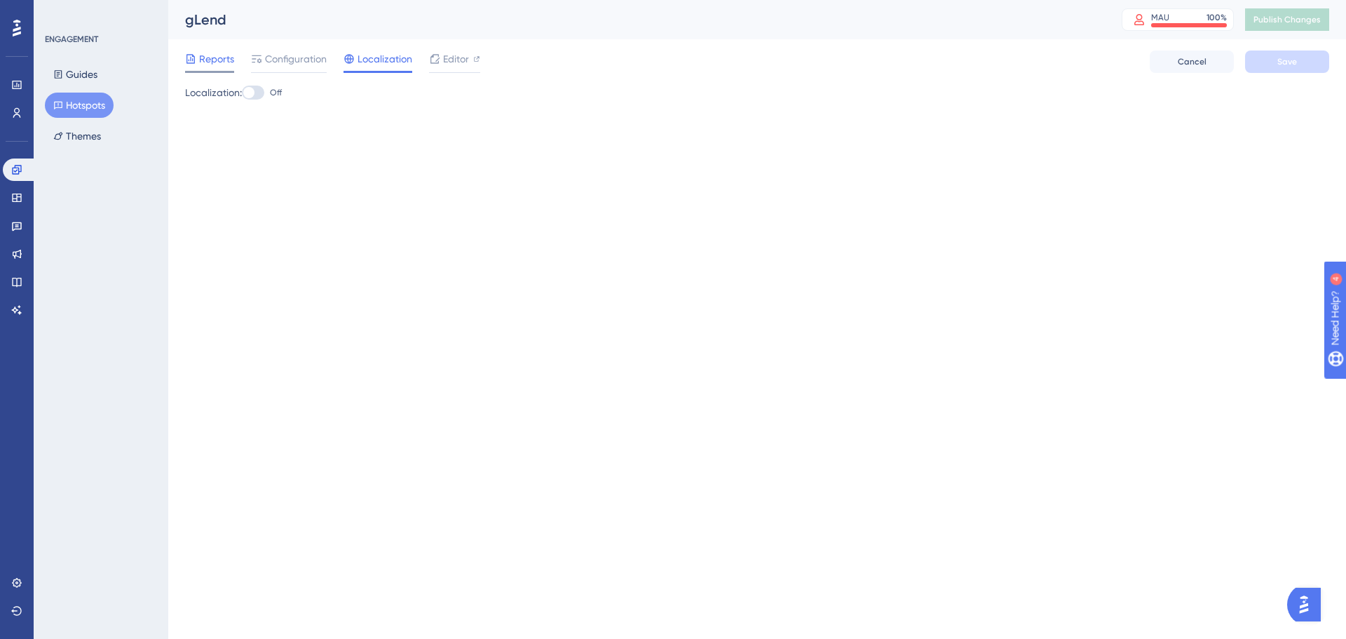
click at [224, 57] on span "Reports" at bounding box center [216, 58] width 35 height 17
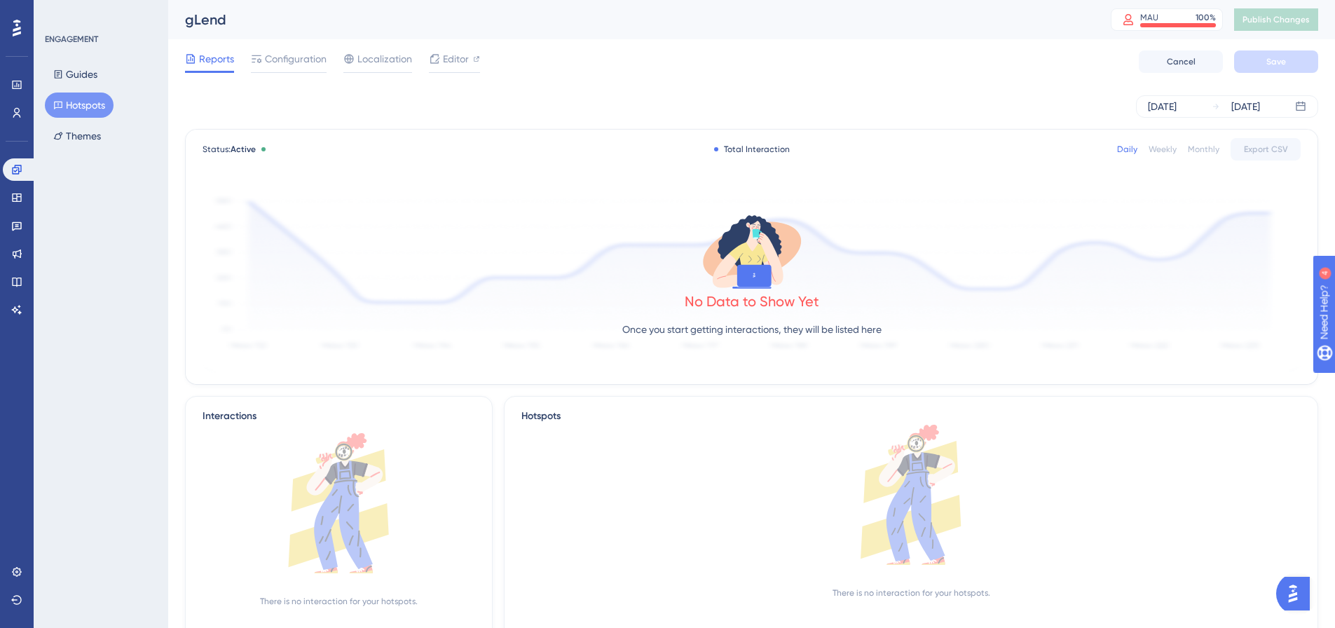
click at [1291, 596] on img "Open AI Assistant Launcher" at bounding box center [1293, 593] width 25 height 25
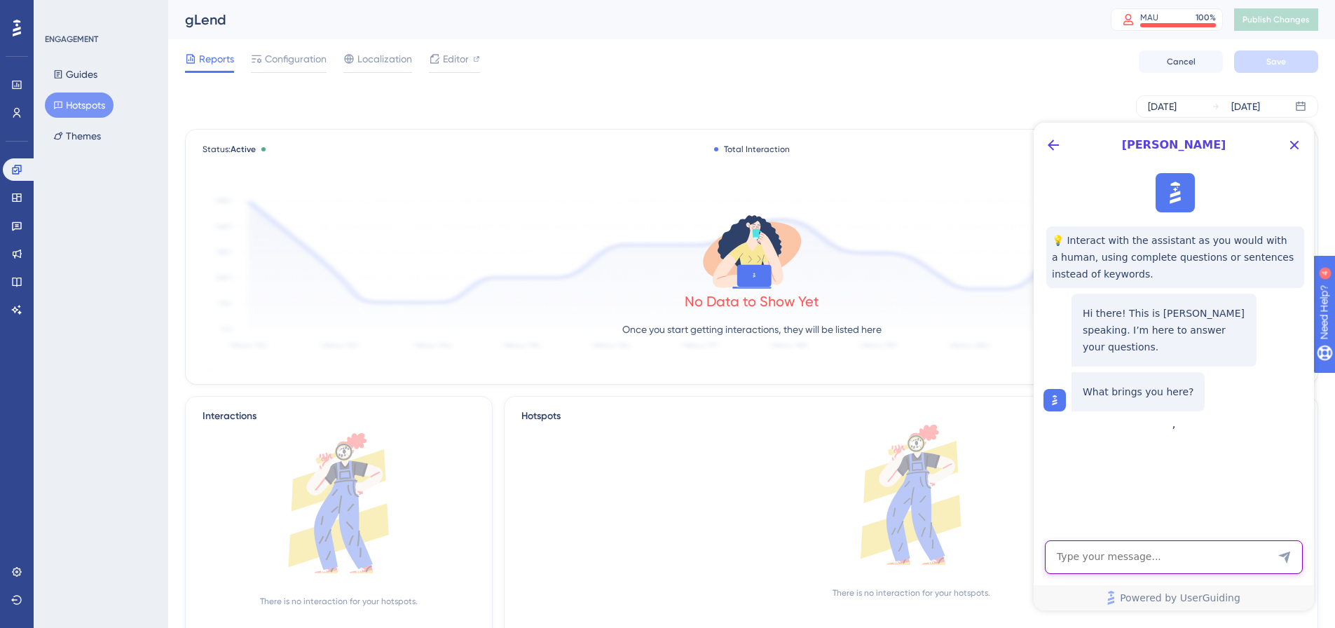
click at [1144, 557] on textarea "AI Assistant Text Input" at bounding box center [1174, 557] width 258 height 34
type textarea "Hi"
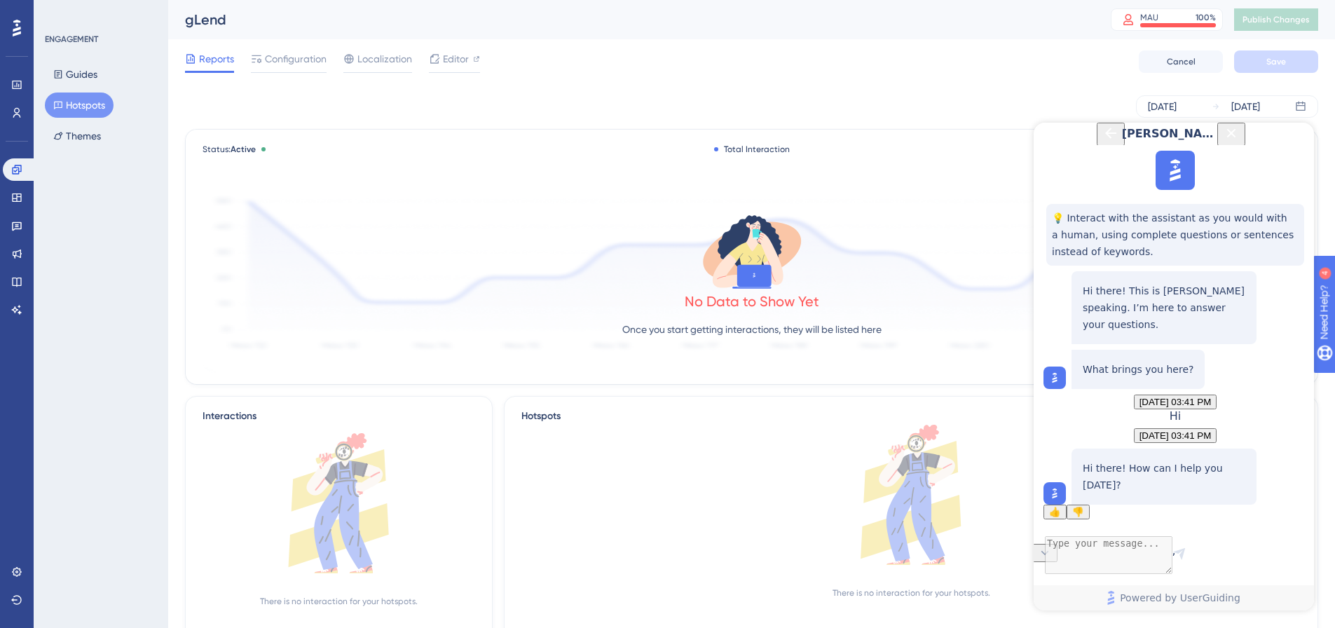
scroll to position [56, 0]
click at [1144, 557] on textarea "AI Assistant Text Input" at bounding box center [1174, 557] width 258 height 34
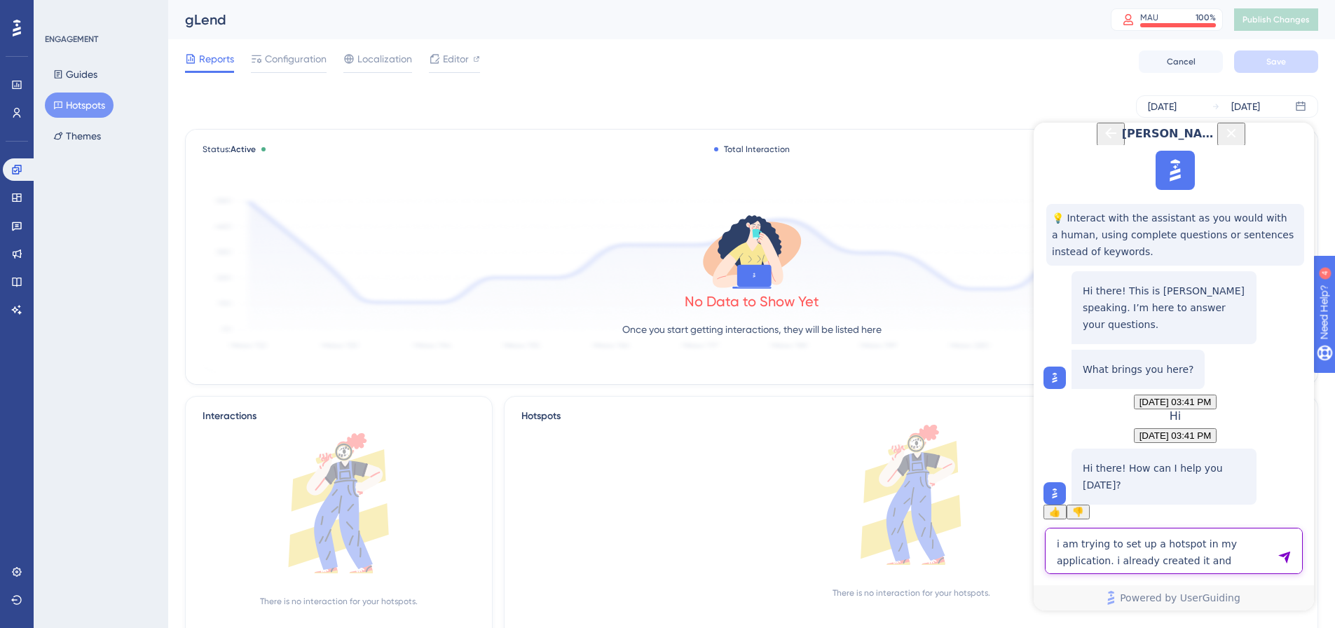
type textarea "i am trying to set up a hotspot in my application. i already created it and act…"
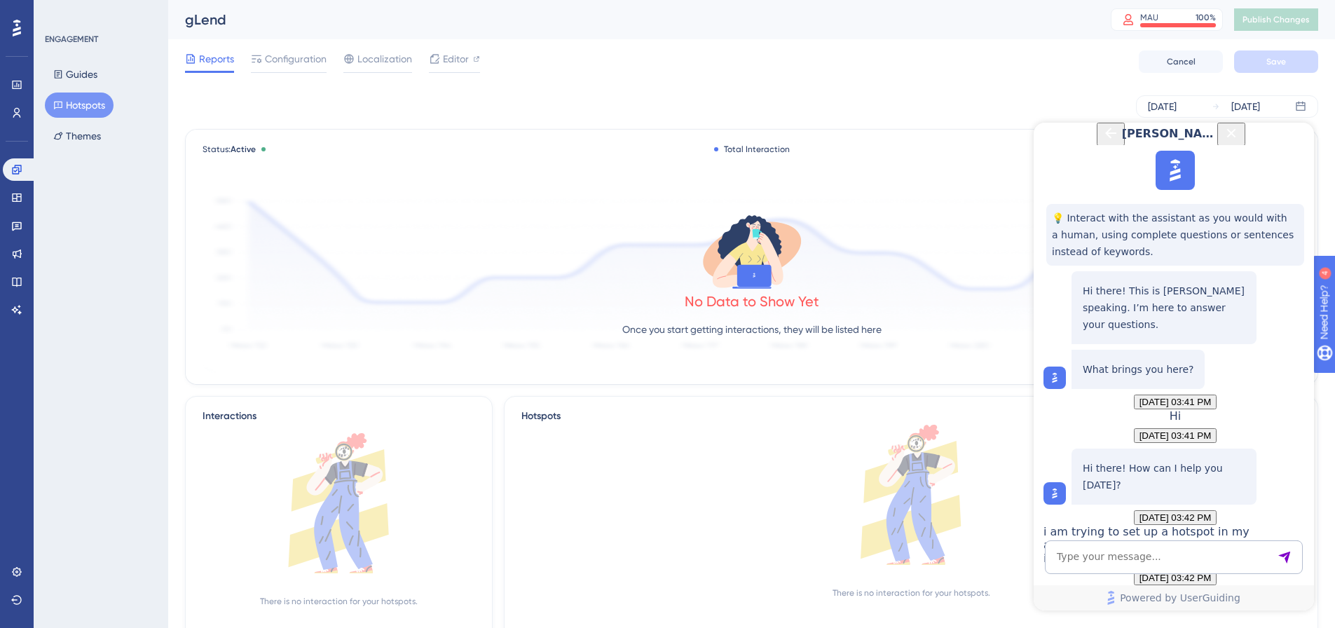
scroll to position [314, 0]
click at [1160, 548] on textarea "AI Assistant Text Input" at bounding box center [1174, 557] width 258 height 34
type textarea "also published the changes , but the hotspot is not shown in my application"
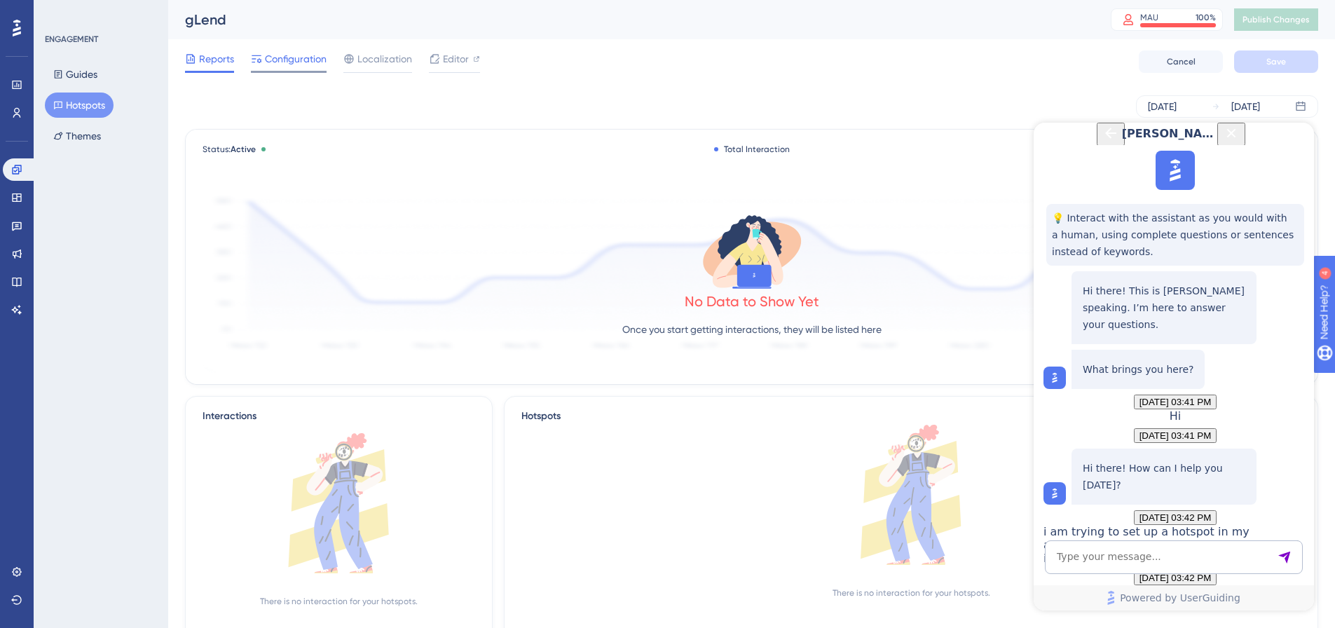
click at [306, 59] on span "Configuration" at bounding box center [296, 58] width 62 height 17
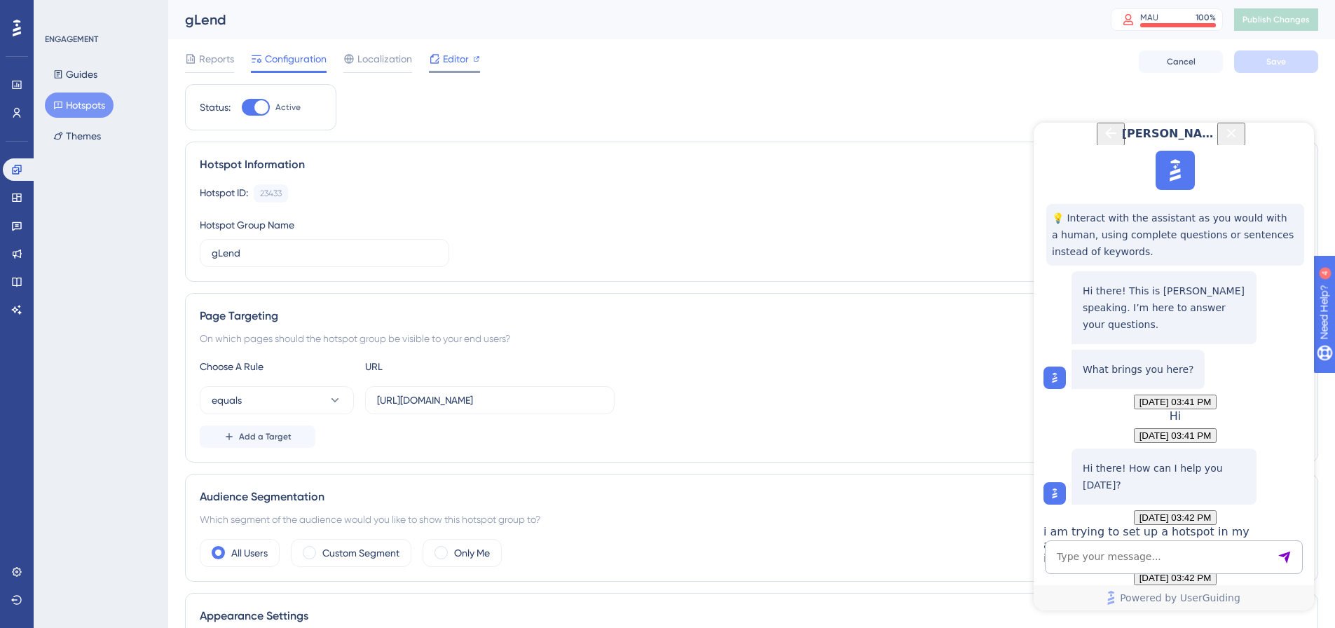
click at [450, 60] on span "Editor" at bounding box center [456, 58] width 26 height 17
click at [1237, 137] on icon "Close Button" at bounding box center [1231, 132] width 9 height 9
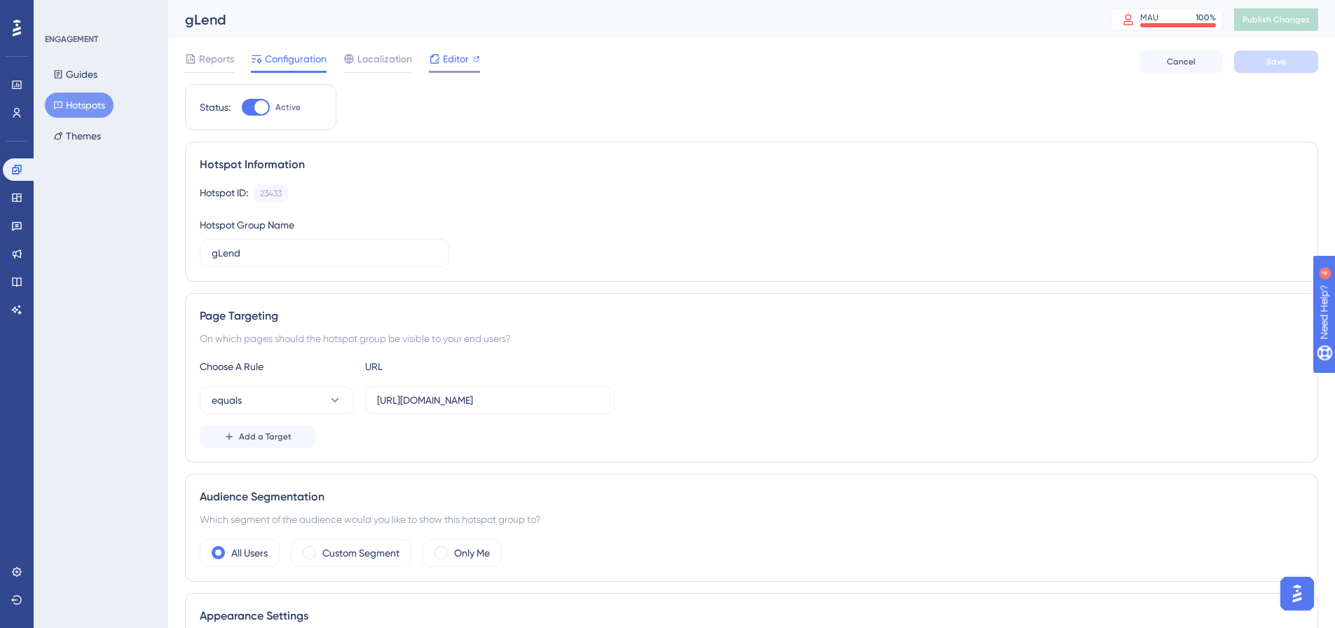
click at [462, 62] on span "Editor" at bounding box center [456, 58] width 26 height 17
click at [1298, 587] on img "Open AI Assistant Launcher" at bounding box center [1297, 593] width 25 height 25
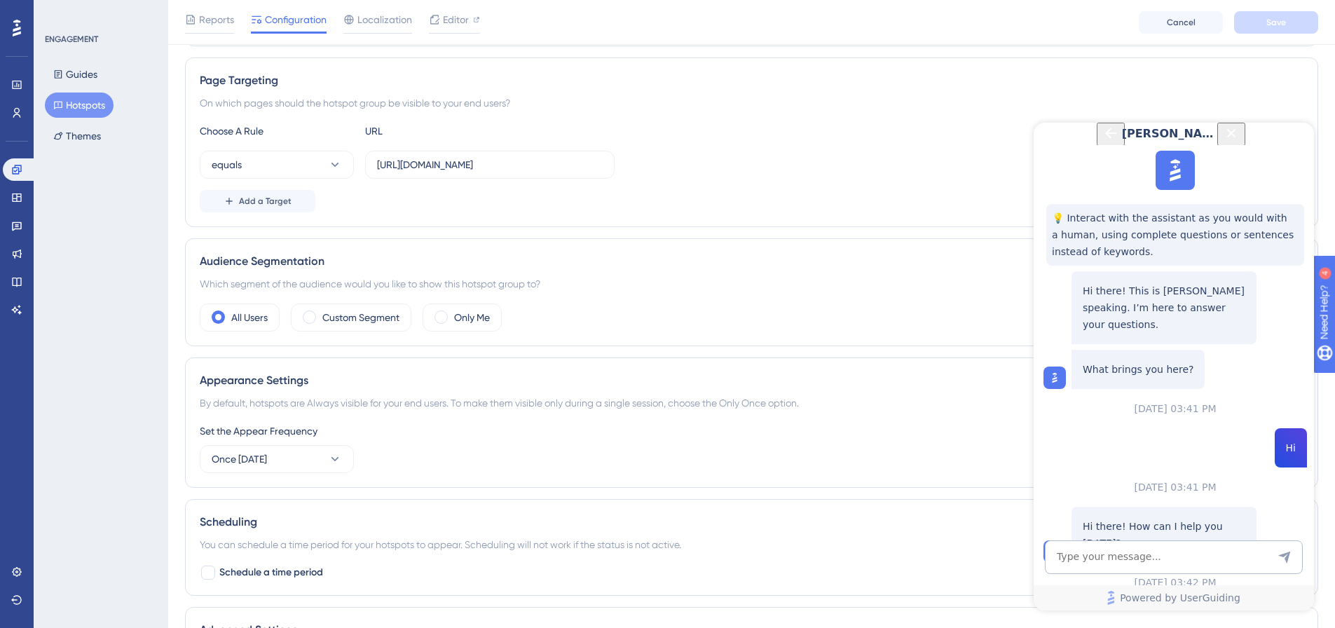
scroll to position [443, 0]
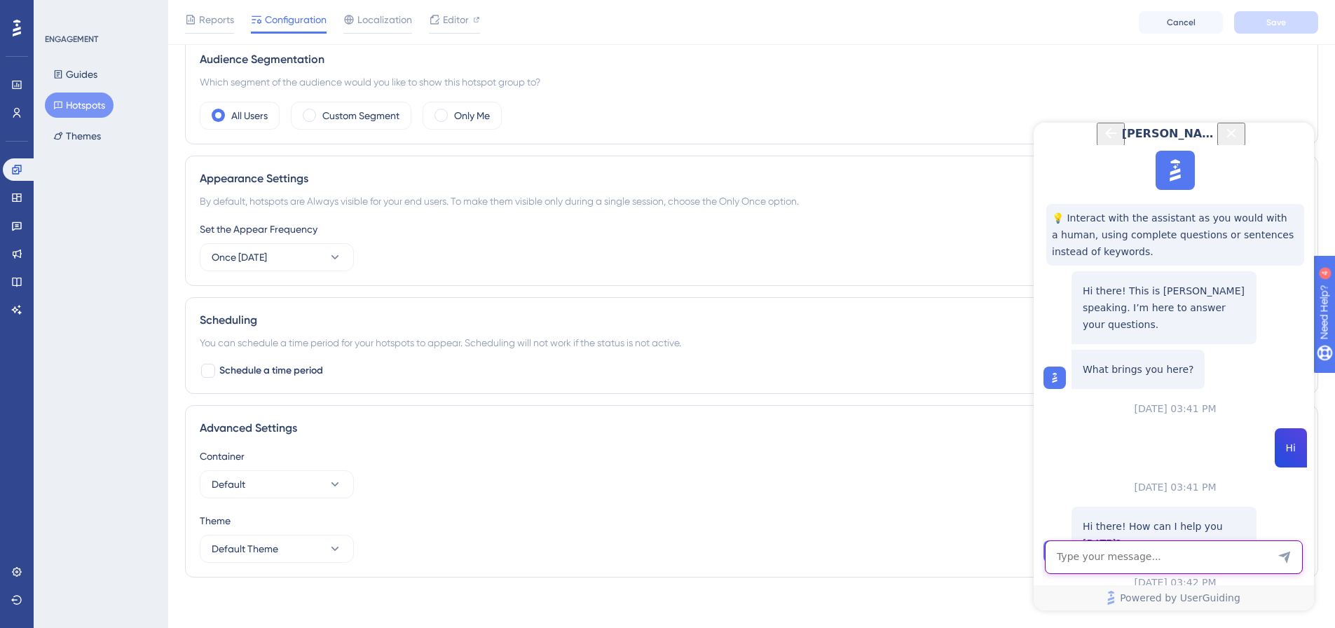
click at [1137, 555] on textarea "AI Assistant Text Input" at bounding box center [1174, 557] width 258 height 34
type textarea "how can i open the troubleshooter"
click at [968, 87] on div "Which segment of the audience would you like to show this hotspot group to?" at bounding box center [752, 82] width 1104 height 17
click at [1240, 140] on icon "Close Button" at bounding box center [1231, 133] width 17 height 17
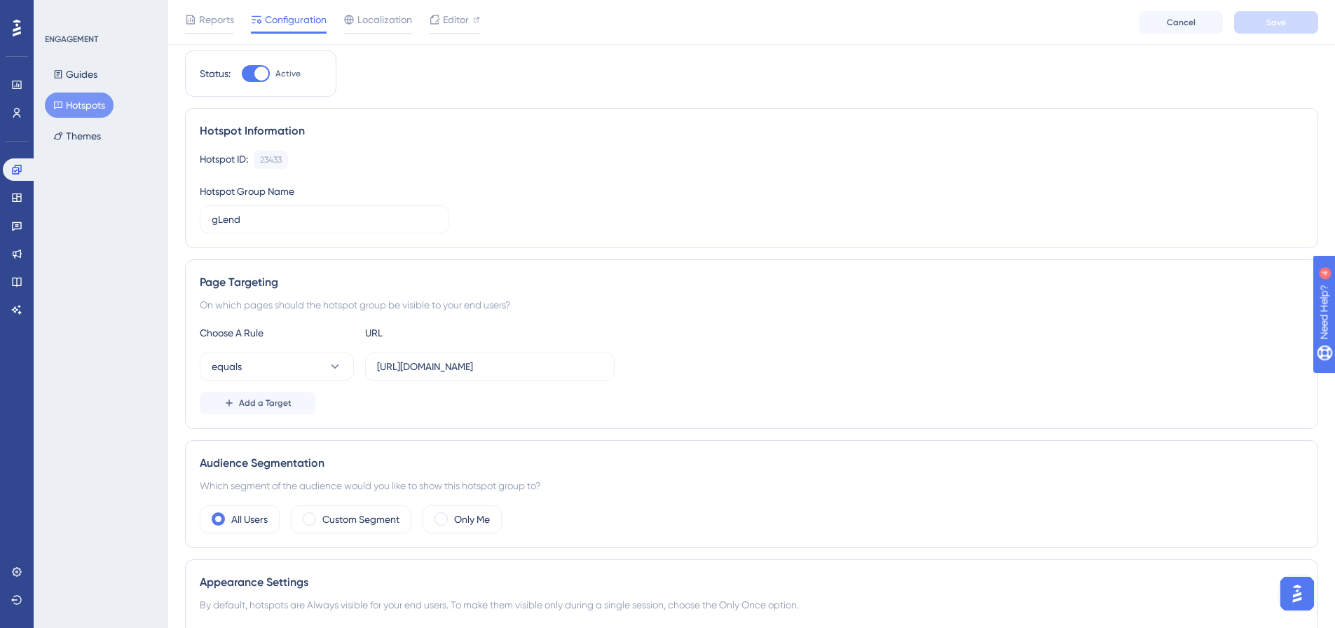
scroll to position [0, 0]
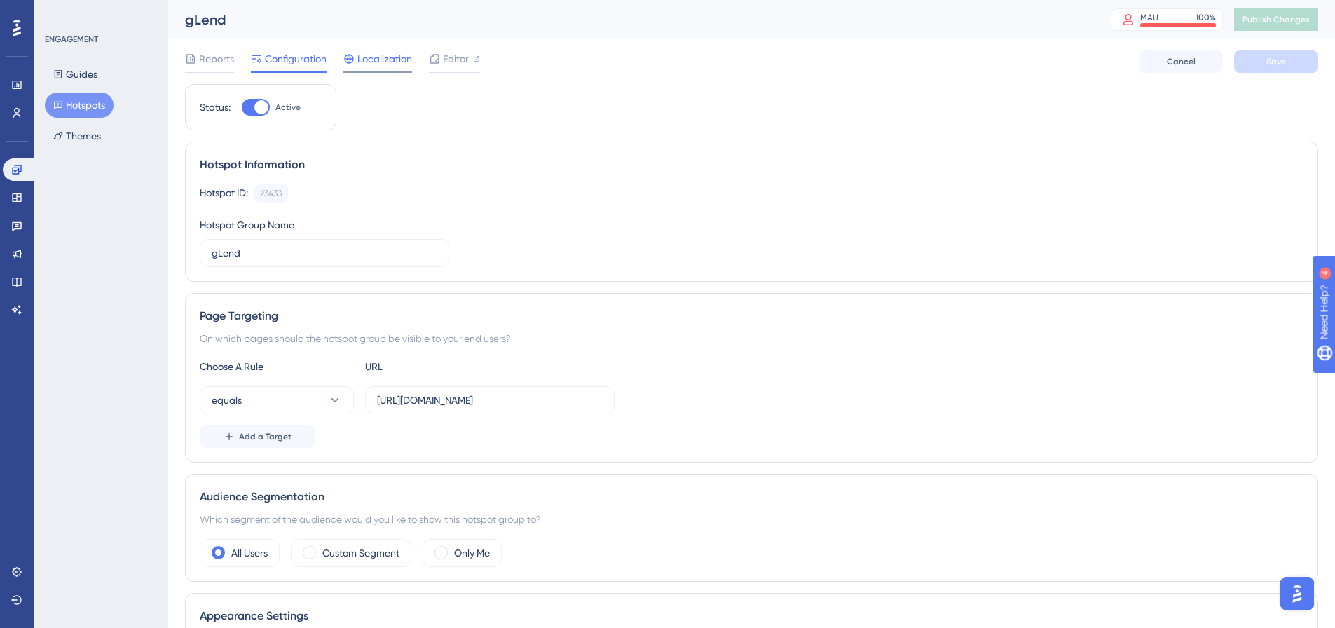
click at [351, 64] on div at bounding box center [348, 58] width 11 height 17
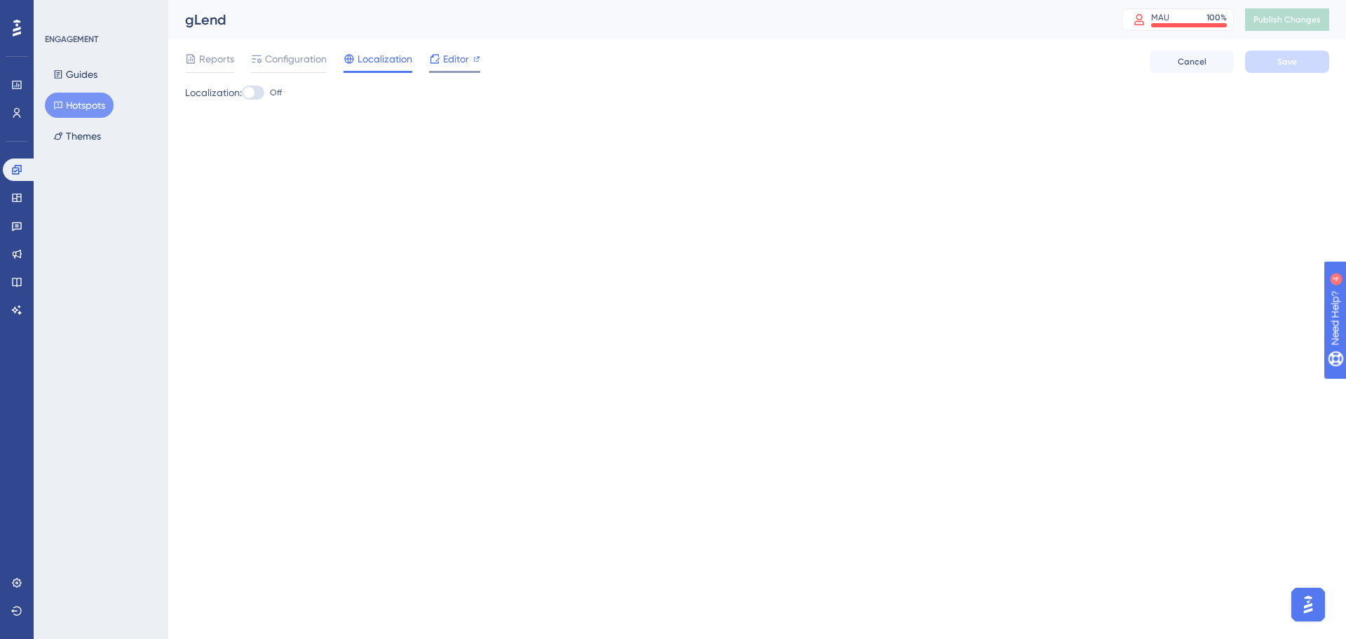
click at [435, 64] on icon at bounding box center [434, 58] width 11 height 11
click at [449, 64] on span "Editor" at bounding box center [456, 58] width 26 height 17
click at [308, 46] on div "Reports Configuration Localization Editor Cancel Save" at bounding box center [757, 61] width 1144 height 45
click at [295, 59] on span "Configuration" at bounding box center [296, 58] width 62 height 17
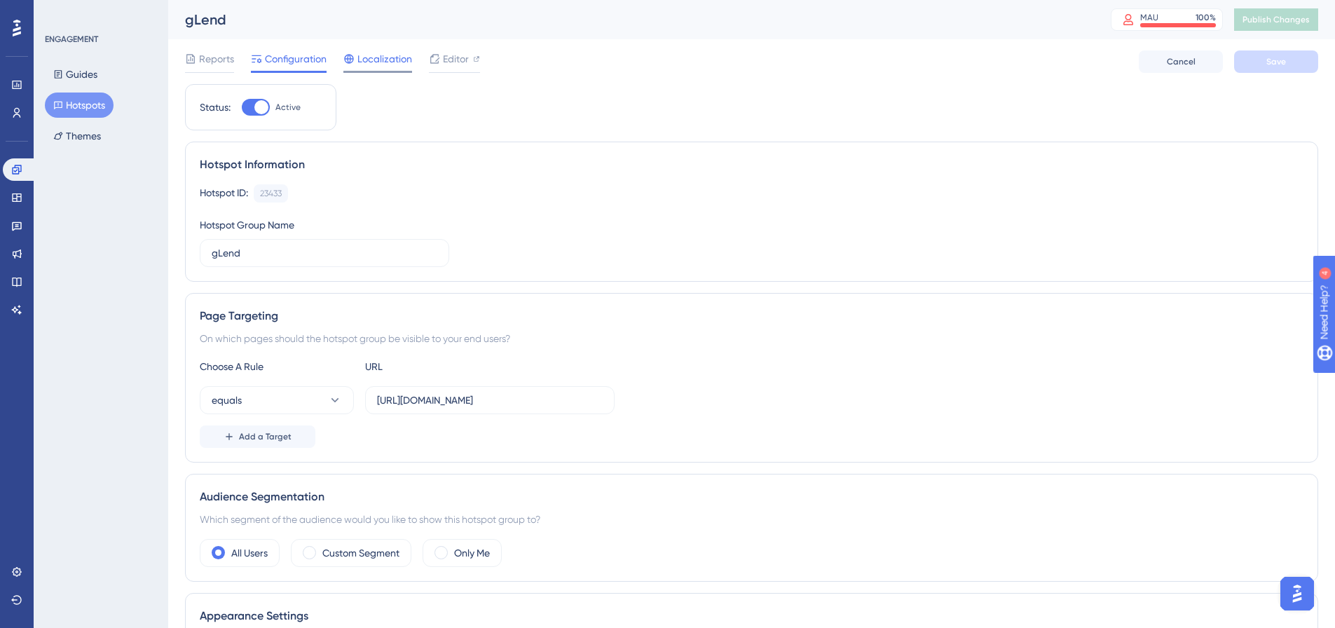
click at [372, 62] on span "Localization" at bounding box center [385, 58] width 55 height 17
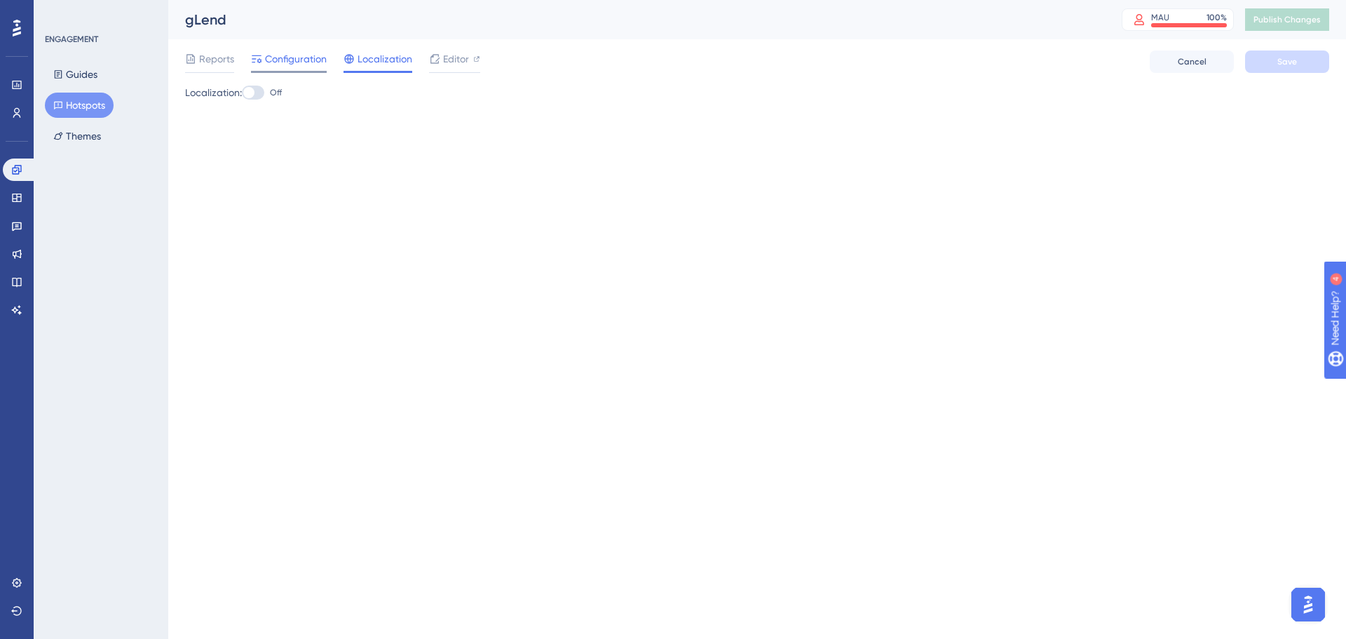
click at [287, 60] on span "Configuration" at bounding box center [296, 58] width 62 height 17
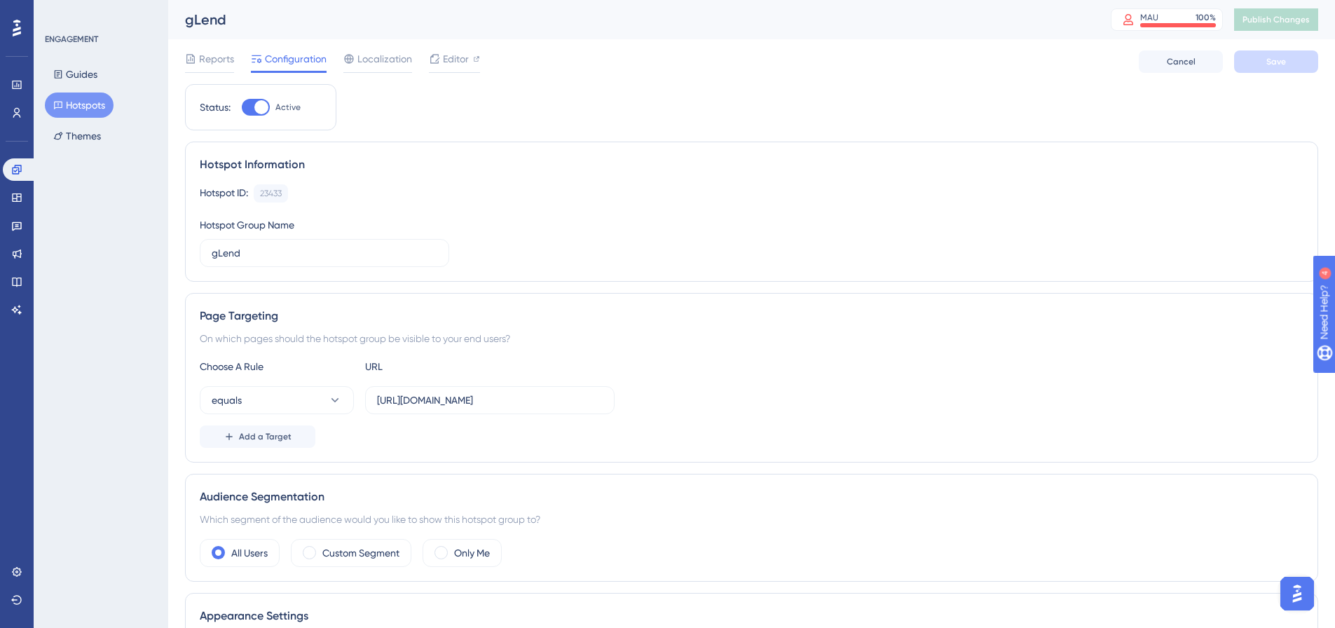
click at [74, 100] on button "Hotspots" at bounding box center [79, 105] width 69 height 25
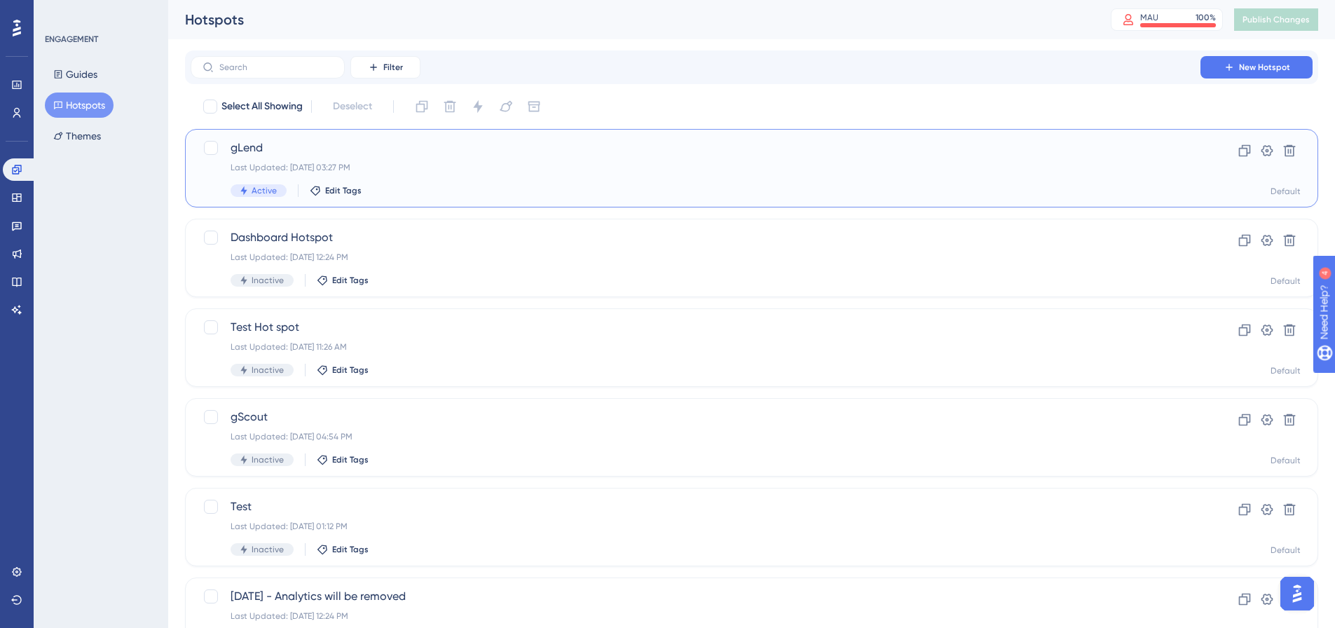
click at [335, 159] on div "gLend Last Updated: Aug 29 2025, 03:27 PM Active Edit Tags" at bounding box center [696, 168] width 930 height 57
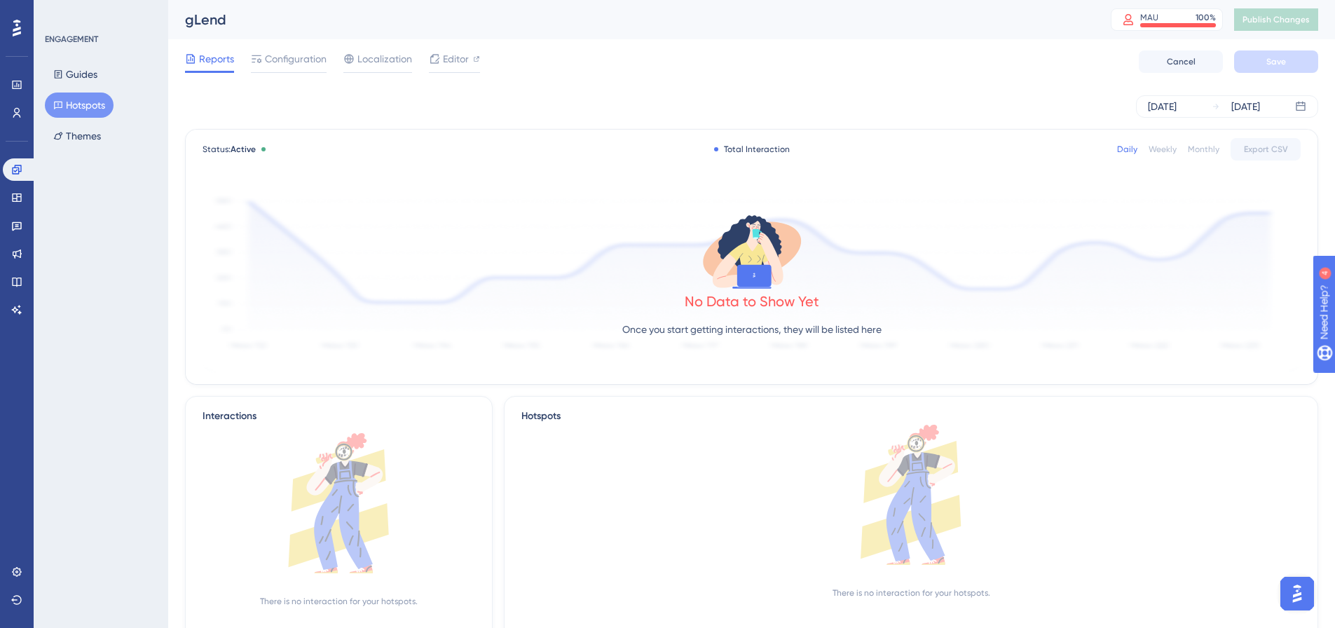
click at [282, 50] on div "Reports Configuration Localization Editor Cancel Save" at bounding box center [752, 61] width 1134 height 45
click at [285, 55] on span "Configuration" at bounding box center [296, 58] width 62 height 17
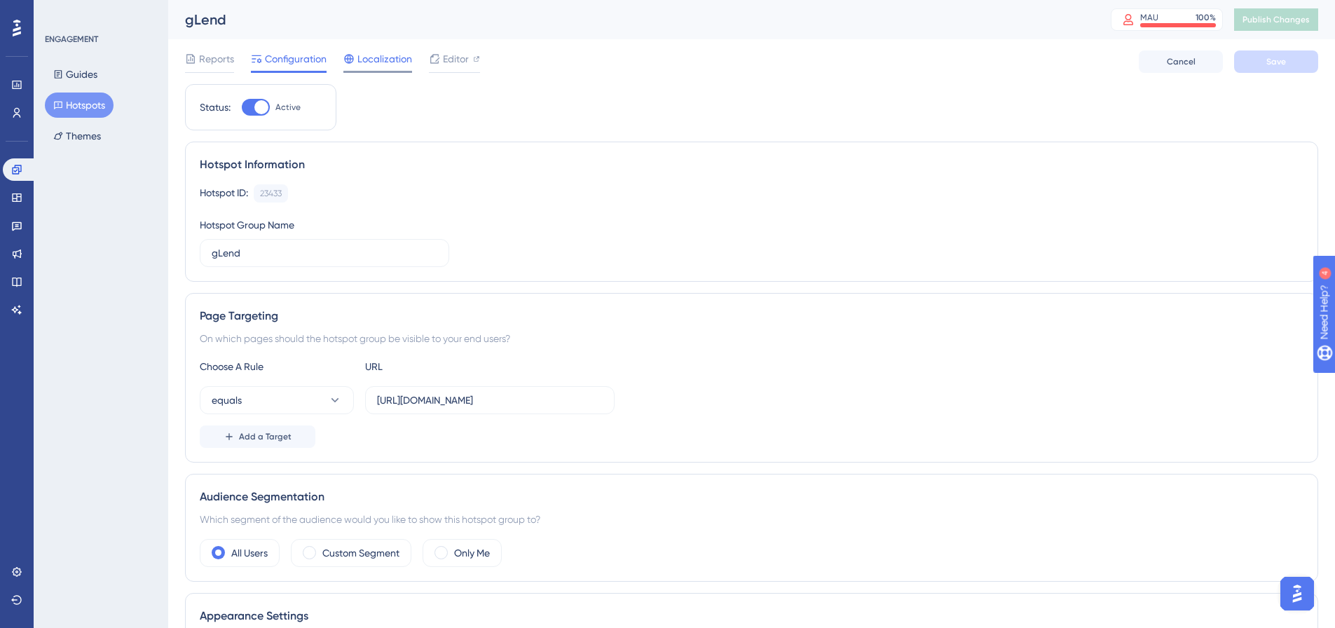
click at [385, 60] on span "Localization" at bounding box center [385, 58] width 55 height 17
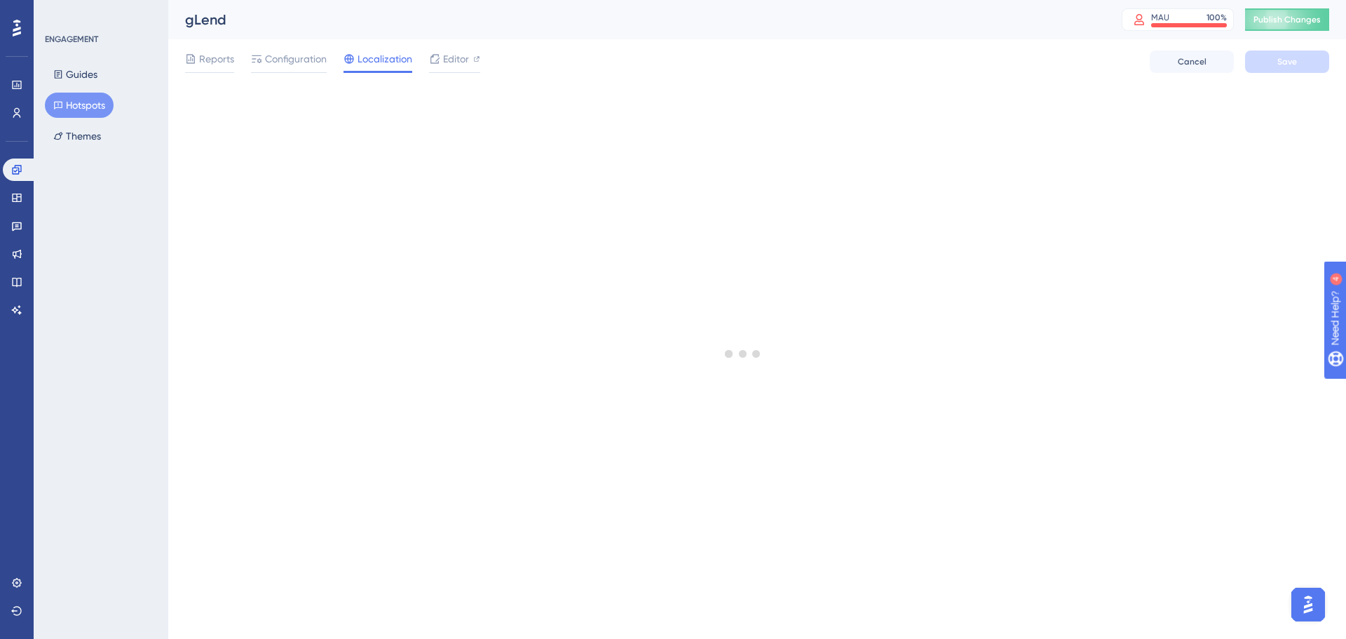
click at [1309, 593] on img "Open AI Assistant Launcher" at bounding box center [1307, 604] width 25 height 25
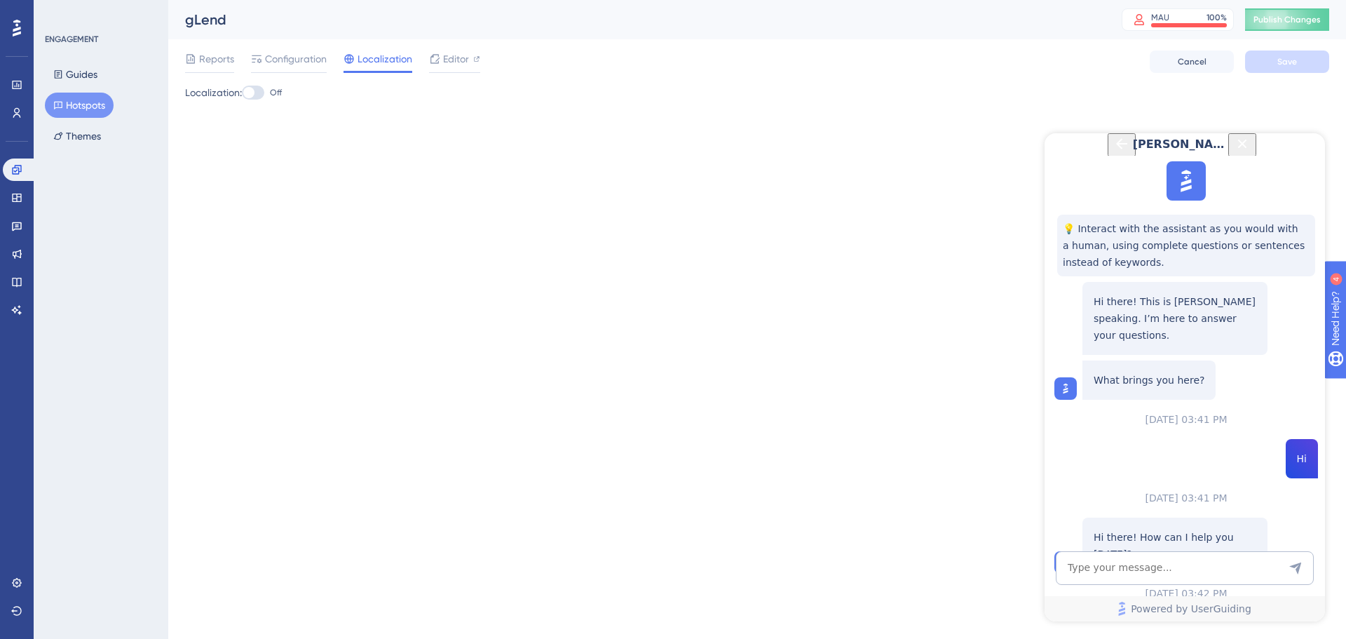
scroll to position [1007, 0]
click at [1150, 568] on textarea "AI Assistant Text Input" at bounding box center [1185, 568] width 258 height 34
type textarea "i still cant find the trouble shooter icon"
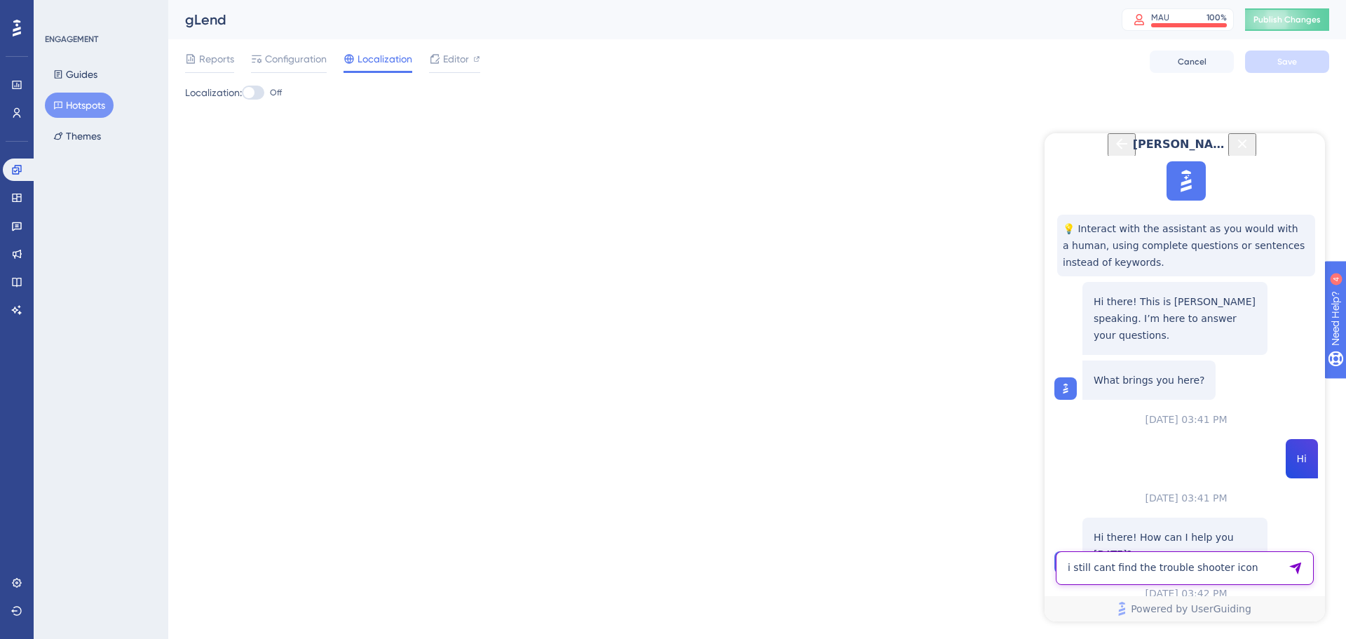
click at [1148, 575] on textarea "i still cant find the trouble shooter icon" at bounding box center [1185, 568] width 258 height 34
type textarea "can i chat with a customer care agent ?"
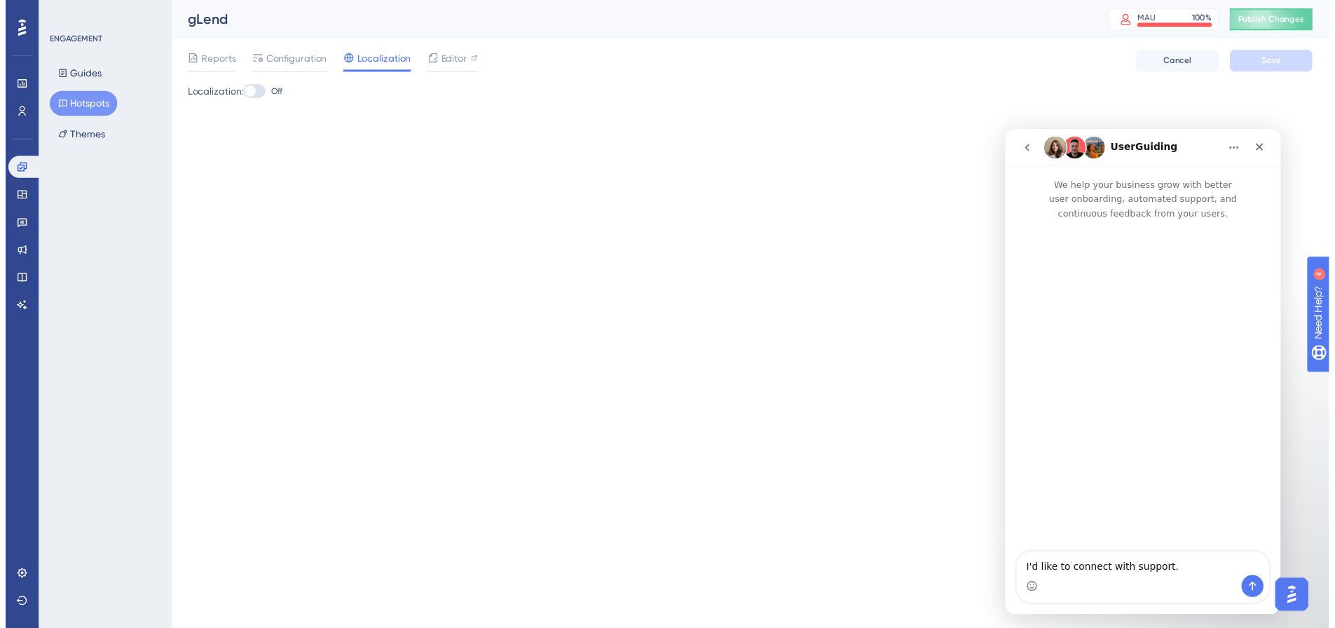
scroll to position [0, 0]
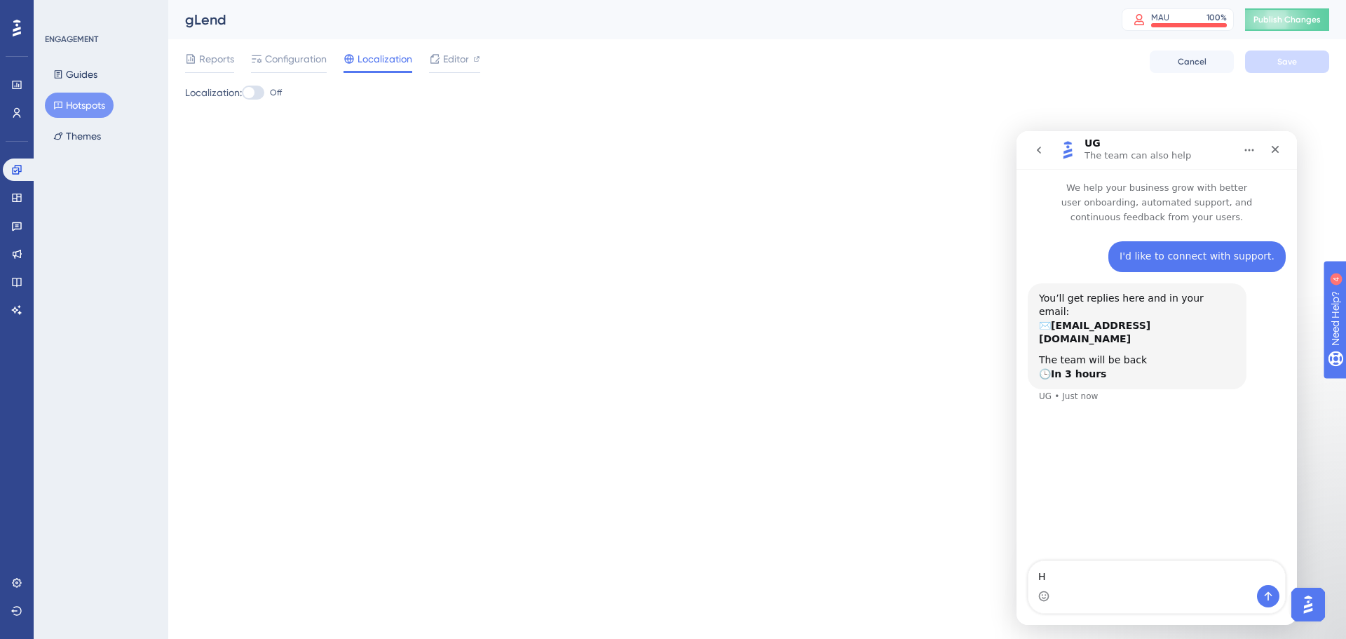
type textarea "Hi"
click at [852, 0] on html "Performance Users Engagement Widgets Feedback Product Updates Knowledge Base AI…" at bounding box center [673, 0] width 1346 height 0
click at [980, 117] on div "Localization: Off" at bounding box center [757, 103] width 1144 height 39
click at [311, 62] on span "Configuration" at bounding box center [296, 58] width 62 height 17
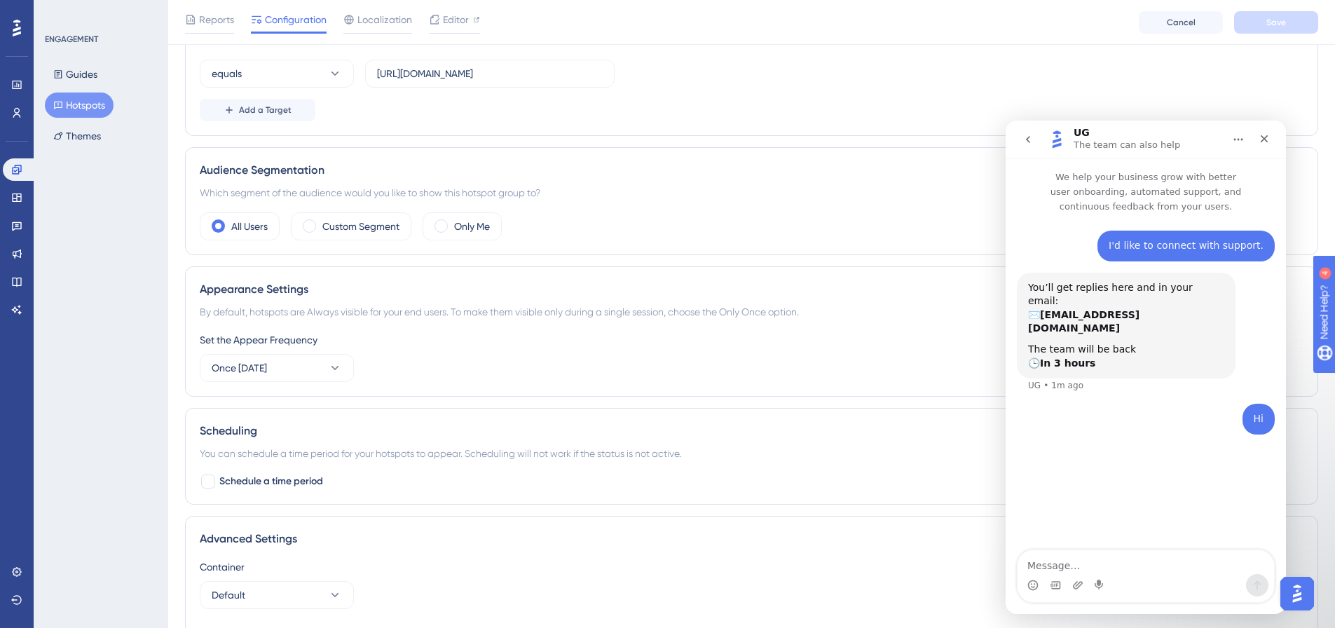
scroll to position [351, 0]
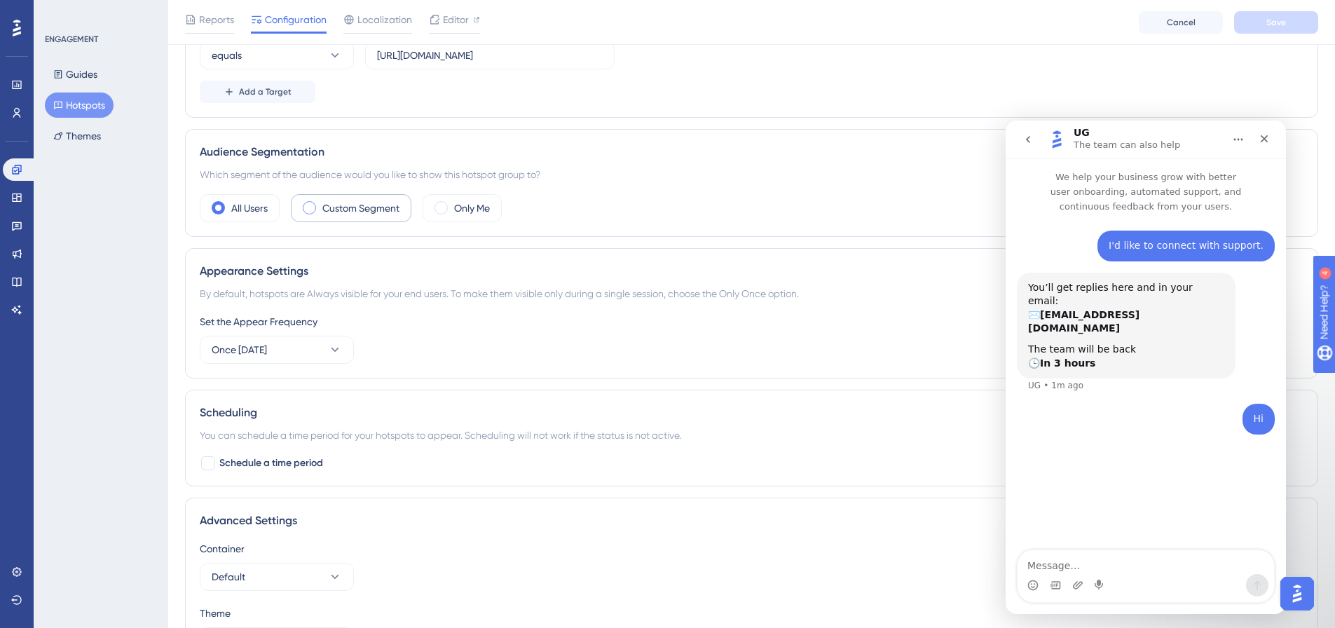
click at [380, 203] on label "Custom Segment" at bounding box center [360, 208] width 77 height 17
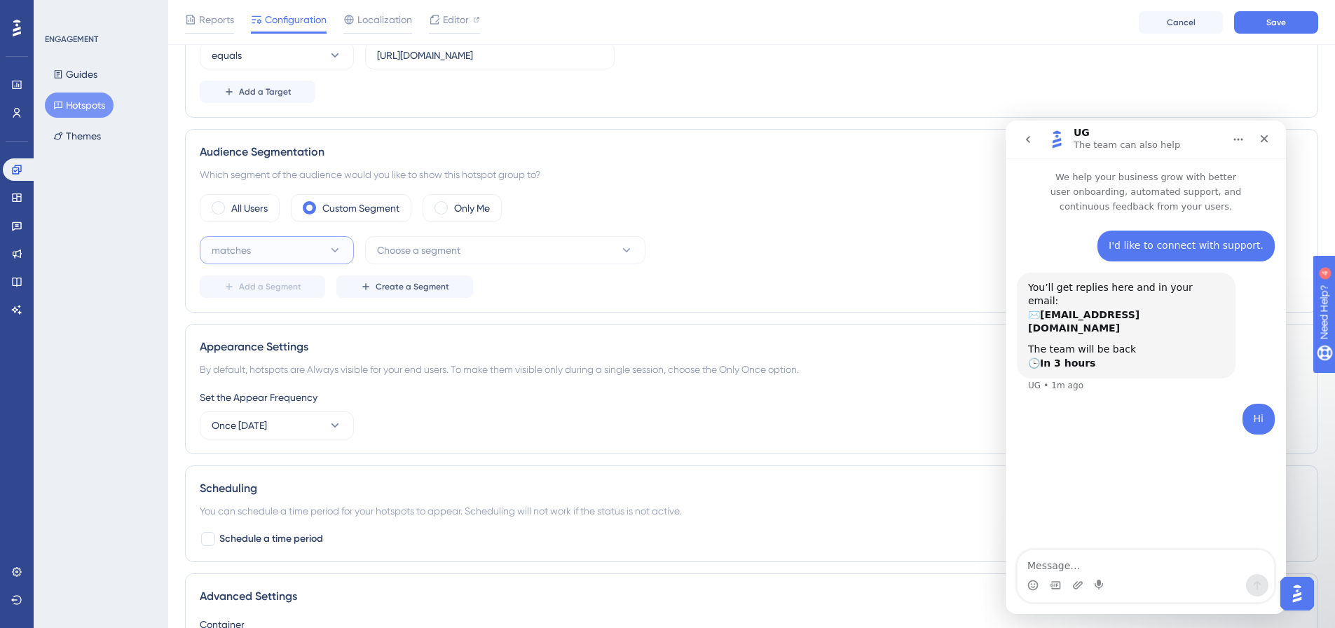
click at [318, 248] on button "matches" at bounding box center [277, 250] width 154 height 28
click at [400, 251] on span "Choose a segment" at bounding box center [418, 250] width 83 height 17
click at [254, 213] on label "All Users" at bounding box center [249, 208] width 36 height 17
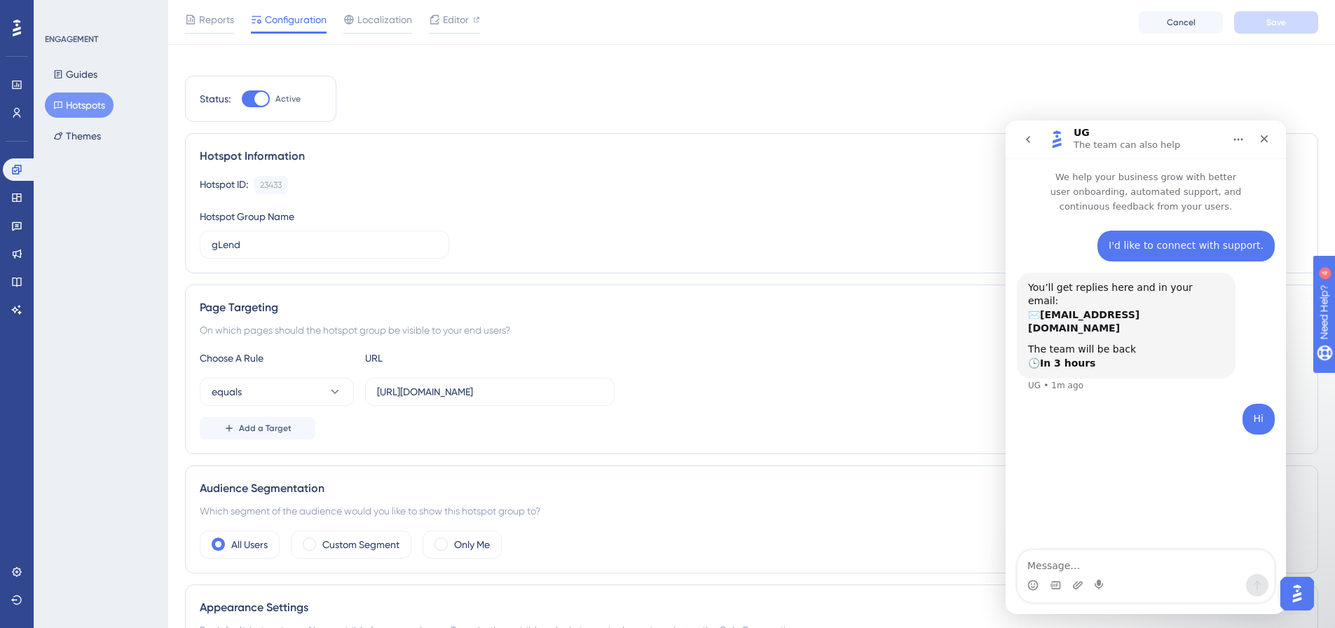
scroll to position [0, 0]
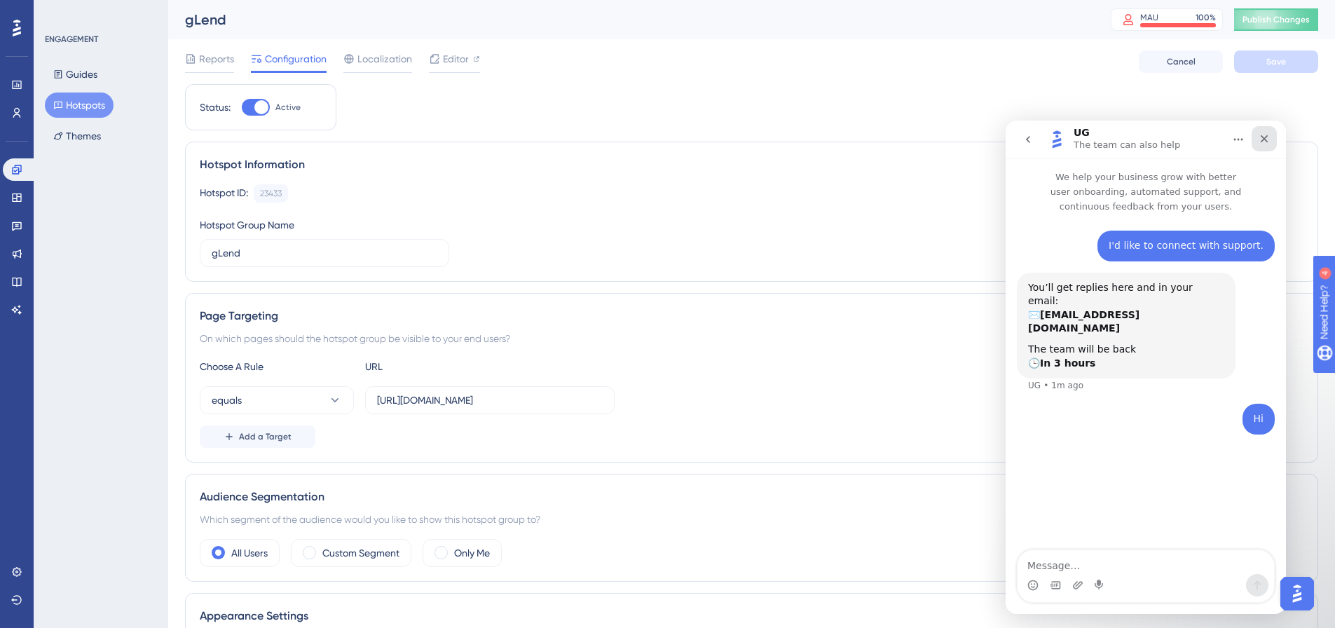
click at [1263, 140] on icon "Close" at bounding box center [1265, 139] width 8 height 8
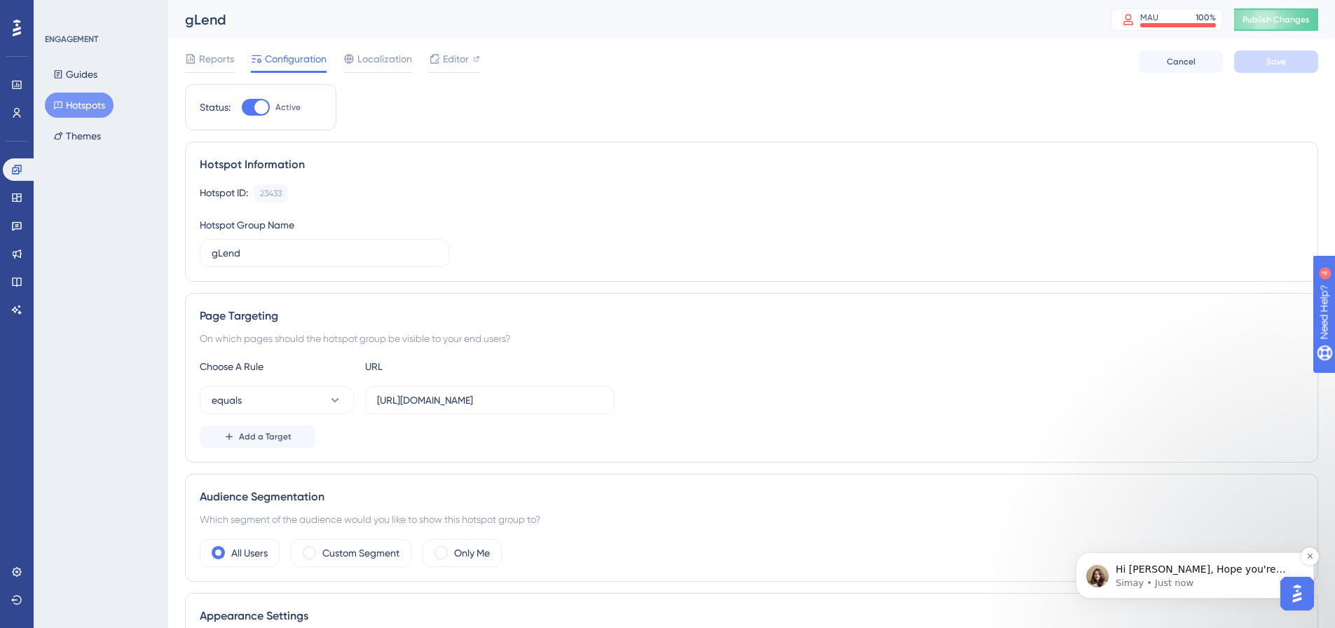
click at [1225, 564] on p "Hi Buwaneka, Hope you're doing well." at bounding box center [1206, 570] width 181 height 14
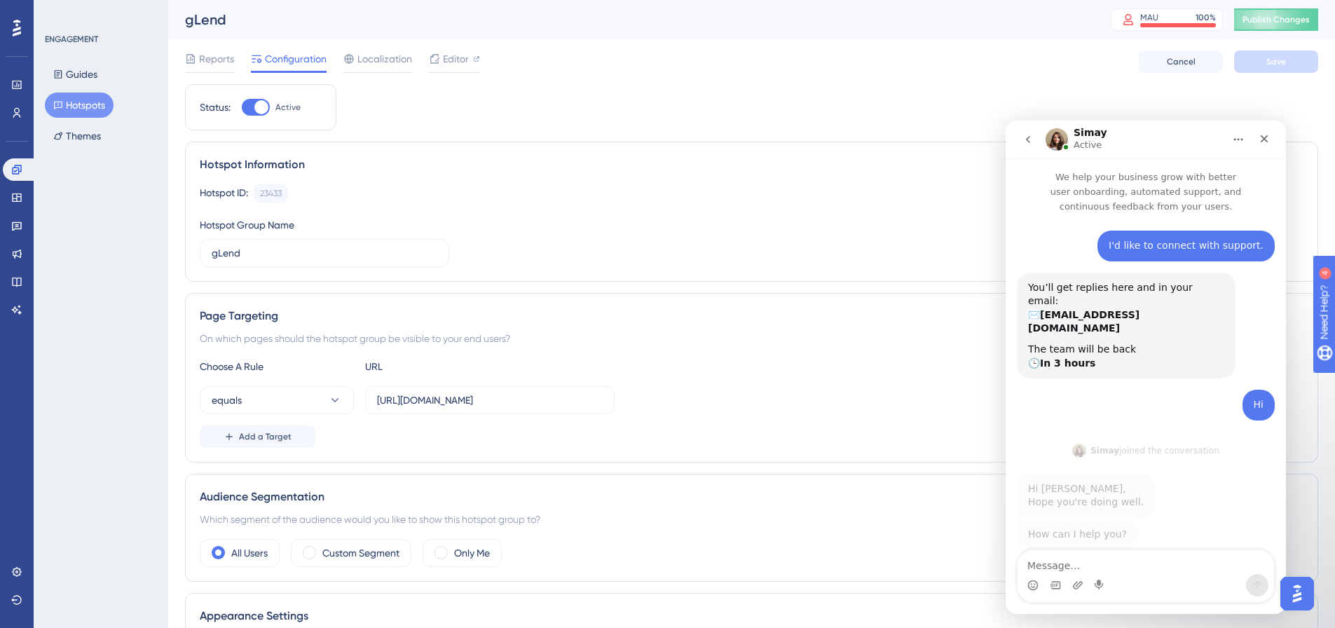
scroll to position [2, 0]
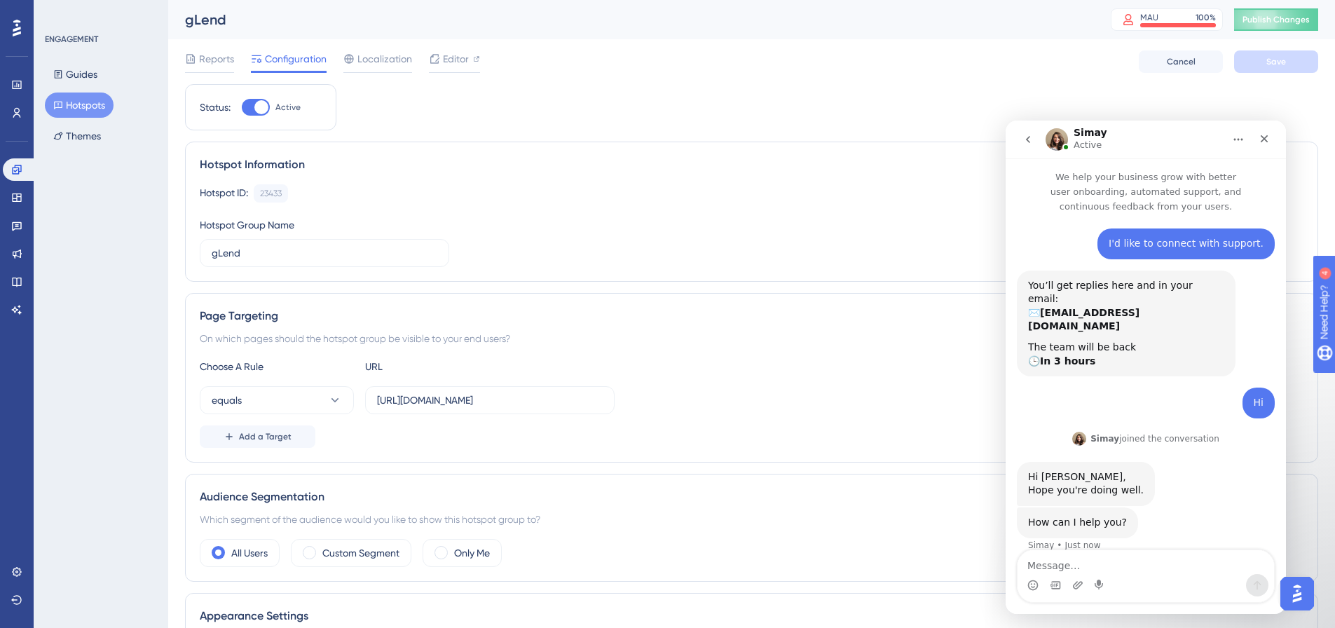
click at [1143, 565] on textarea "Message…" at bounding box center [1146, 562] width 257 height 24
type textarea "i have set up a hotspot for my application. i activated it and pubshied it as w…"
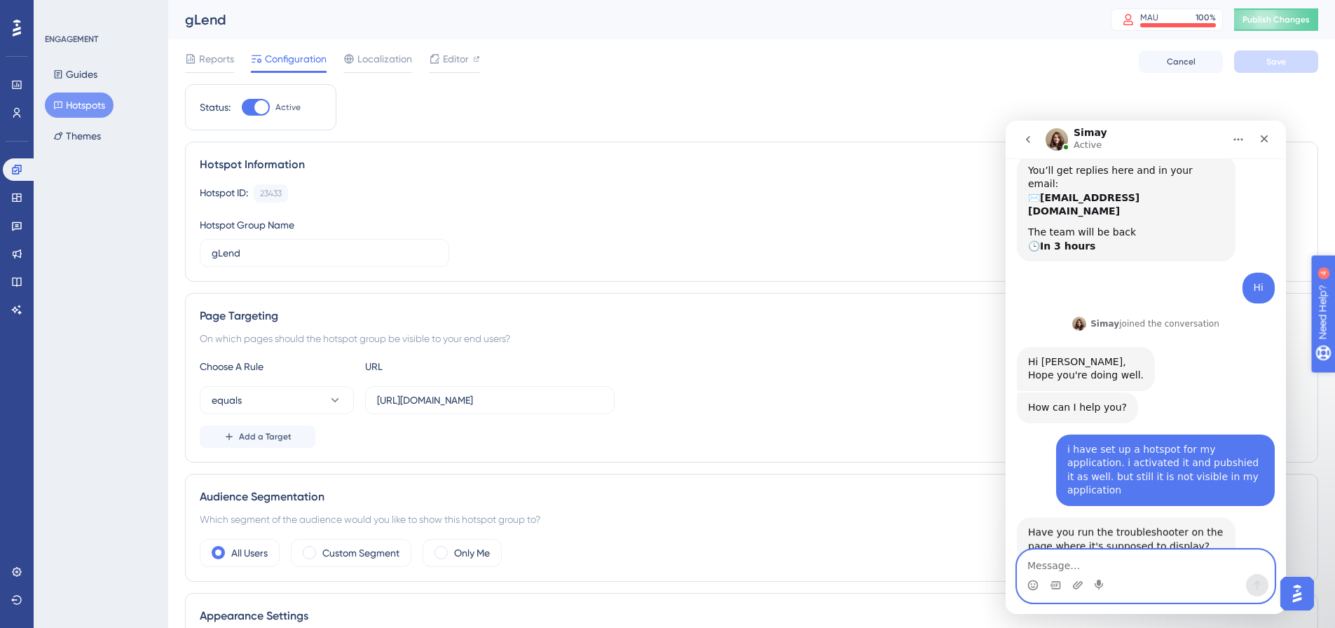
scroll to position [116, 0]
type textarea "how can i launch the trobleshooter"
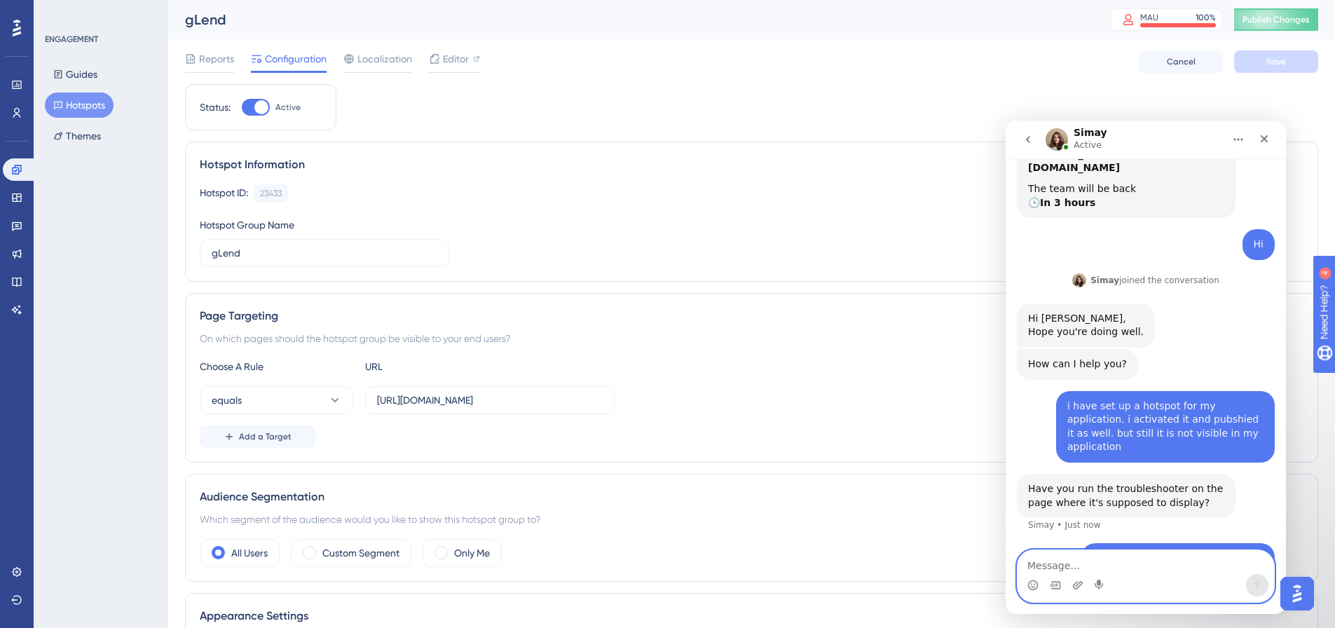
type textarea "?"
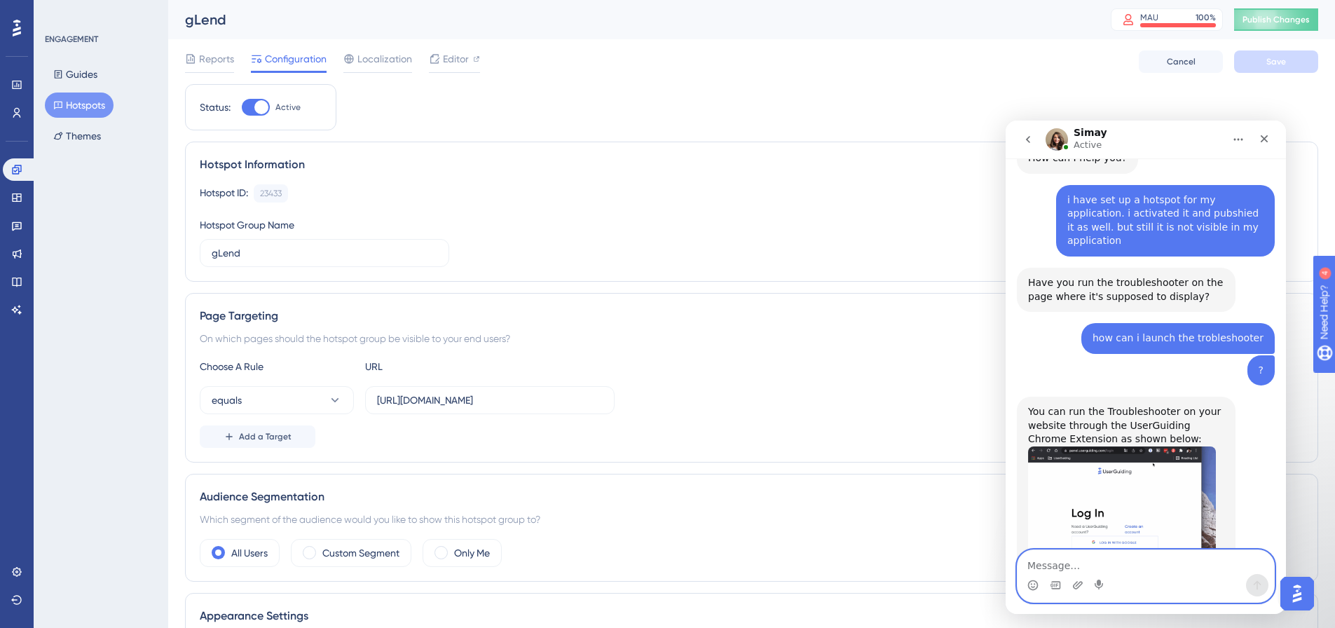
scroll to position [406, 0]
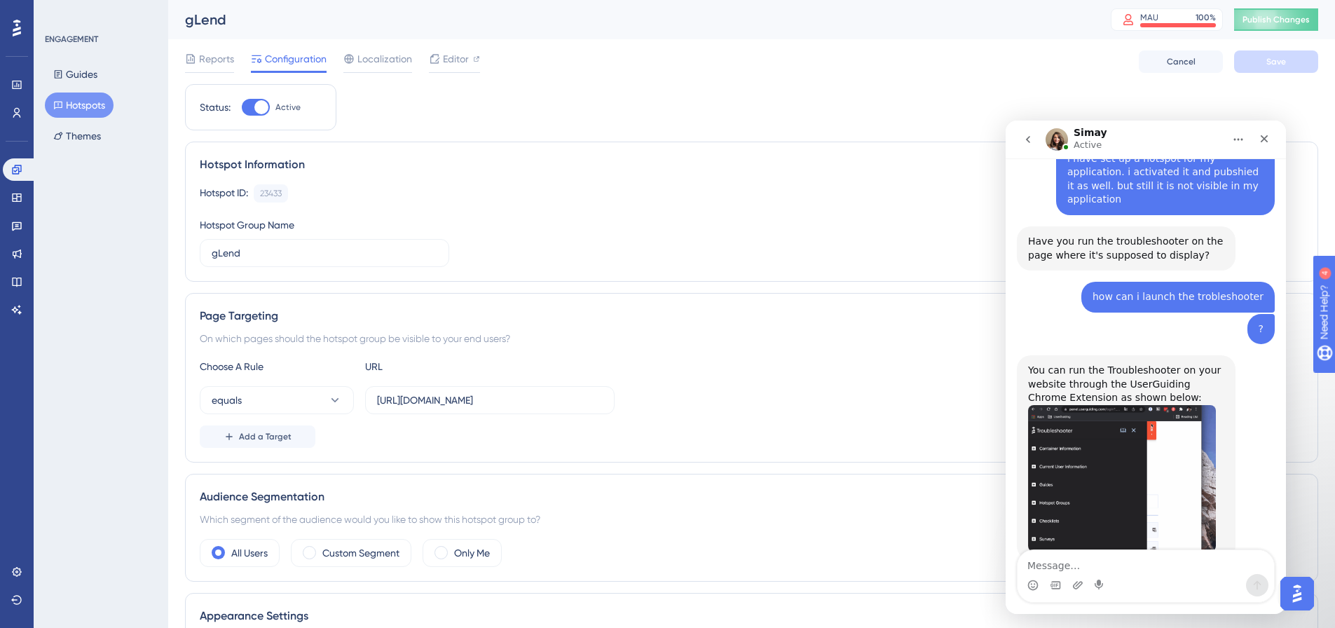
click at [1136, 424] on img "Simay says…" at bounding box center [1122, 478] width 188 height 147
